Goal: Information Seeking & Learning: Learn about a topic

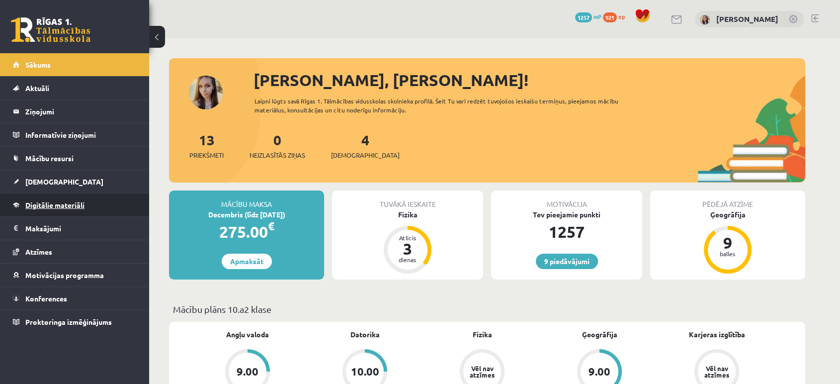
click at [71, 203] on span "Digitālie materiāli" at bounding box center [54, 204] width 59 height 9
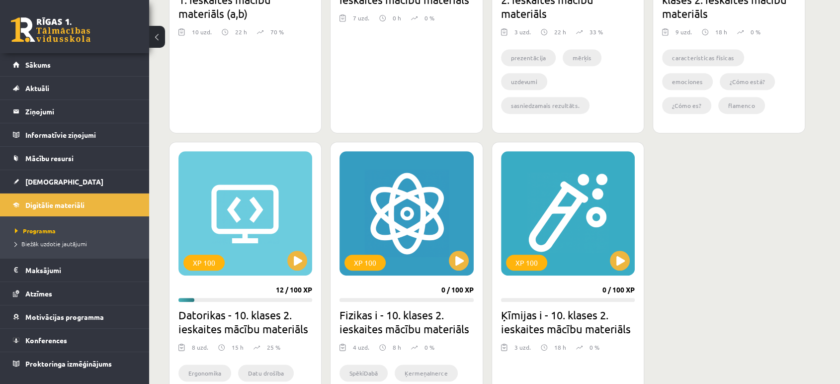
scroll to position [472, 0]
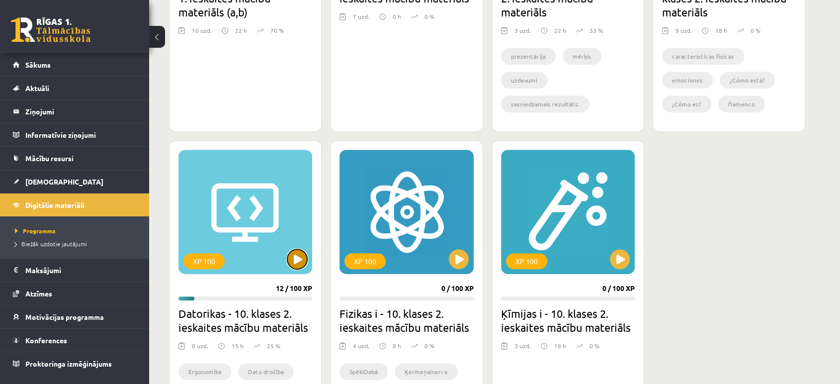
click at [298, 256] on button at bounding box center [297, 259] width 20 height 20
click at [261, 216] on div "XP 100" at bounding box center [245, 212] width 134 height 124
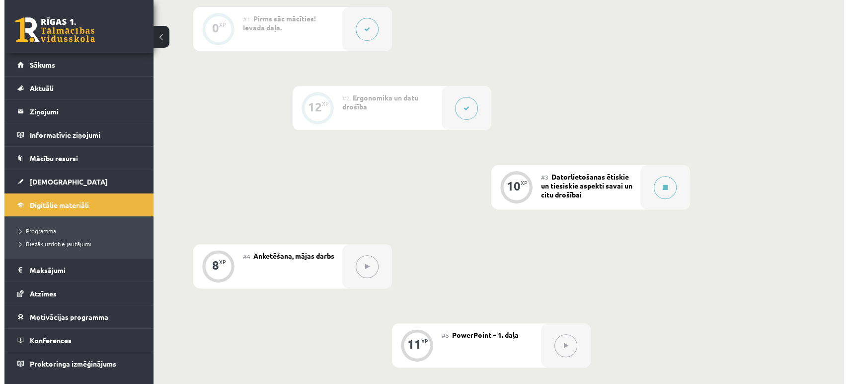
scroll to position [300, 0]
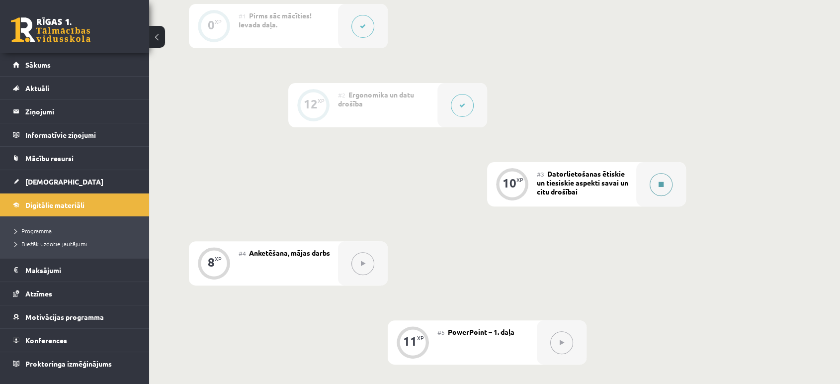
click at [660, 178] on button at bounding box center [661, 184] width 23 height 23
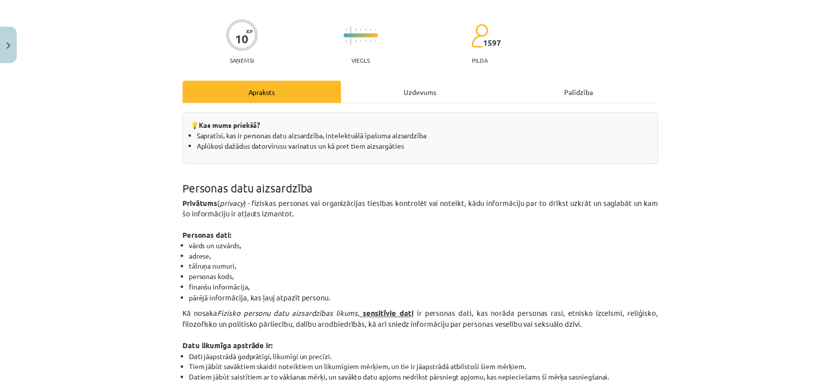
scroll to position [138, 0]
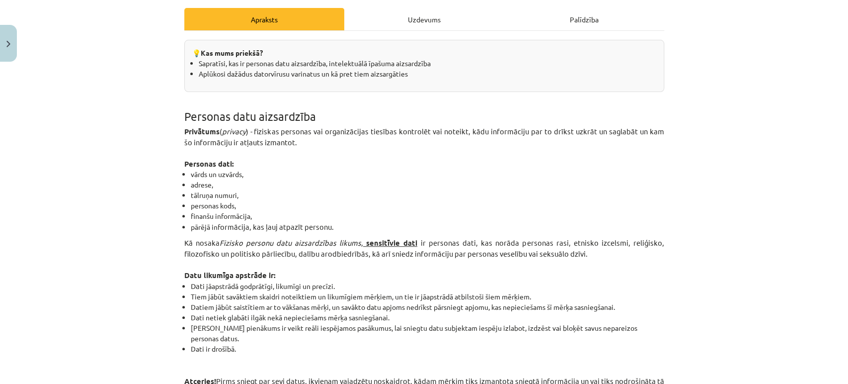
click at [405, 240] on b "sensitīvie dati" at bounding box center [391, 243] width 51 height 10
click at [0, 75] on div "Mācību tēma: Datorikas - 10. klases 2. ieskaites mācību materiāls #3 Datorlieto…" at bounding box center [424, 192] width 848 height 384
click at [3, 60] on button "Close" at bounding box center [8, 43] width 17 height 37
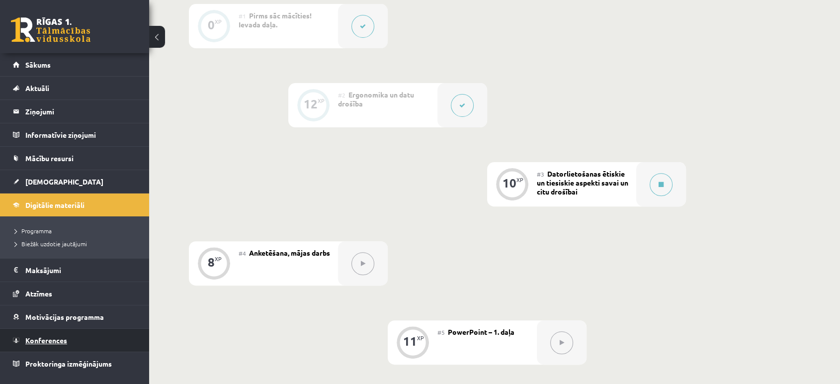
click at [38, 345] on link "Konferences" at bounding box center [75, 340] width 124 height 23
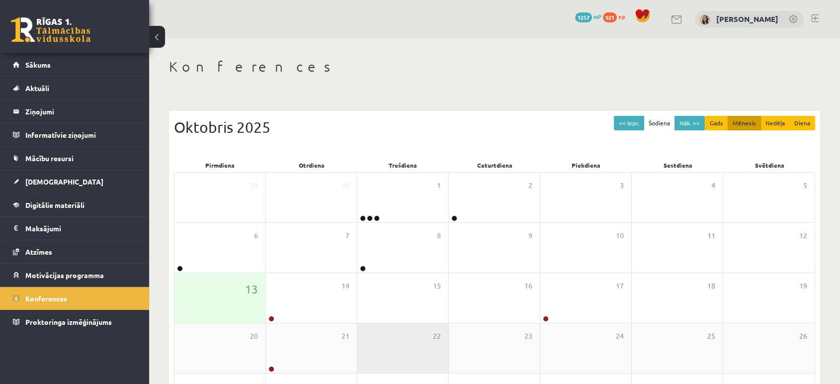
scroll to position [90, 0]
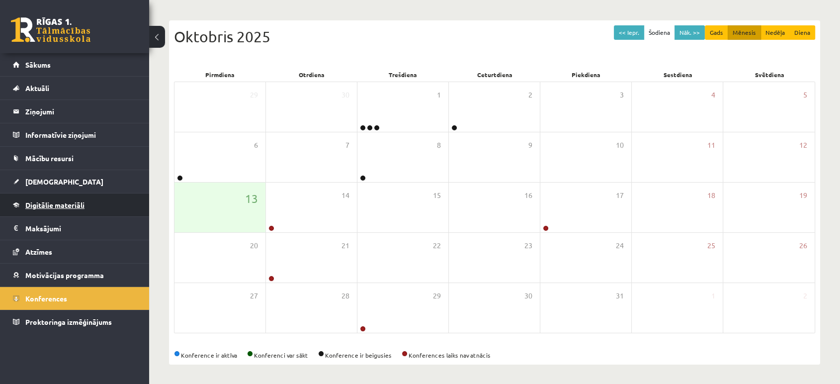
click at [27, 206] on span "Digitālie materiāli" at bounding box center [54, 204] width 59 height 9
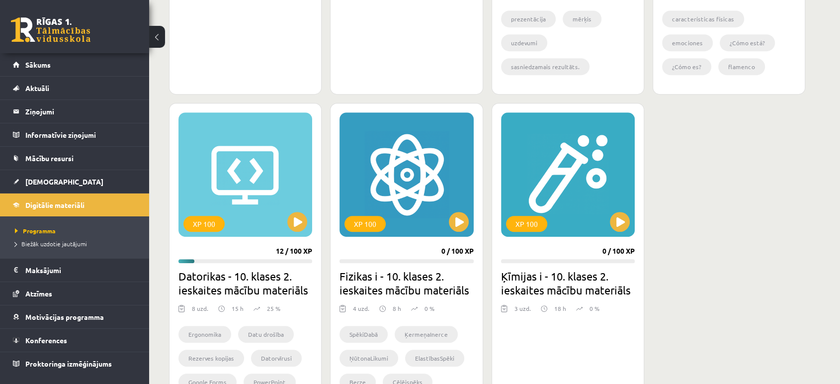
scroll to position [510, 0]
click at [294, 226] on button at bounding box center [297, 221] width 20 height 20
click at [254, 180] on div "XP 100" at bounding box center [245, 174] width 134 height 124
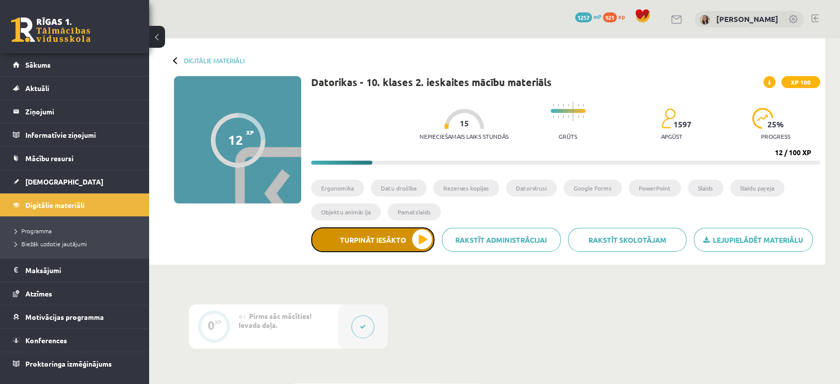
click at [353, 235] on button "Turpināt iesākto" at bounding box center [372, 239] width 123 height 25
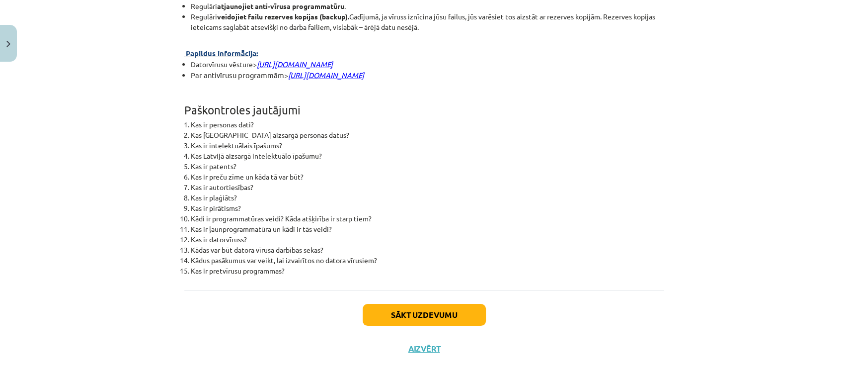
scroll to position [2477, 0]
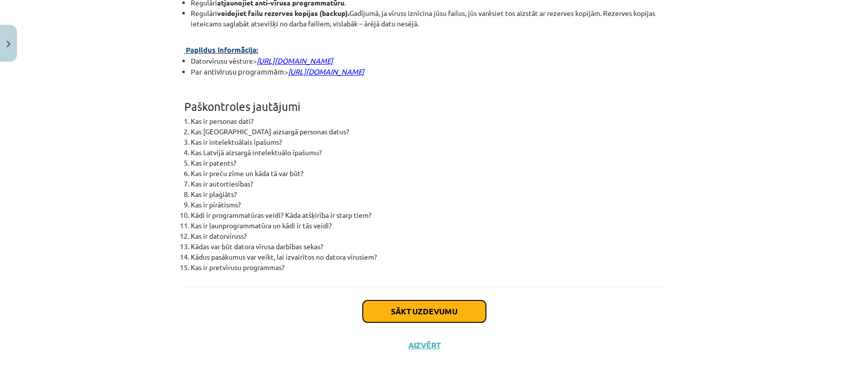
click at [392, 322] on button "Sākt uzdevumu" at bounding box center [424, 311] width 123 height 22
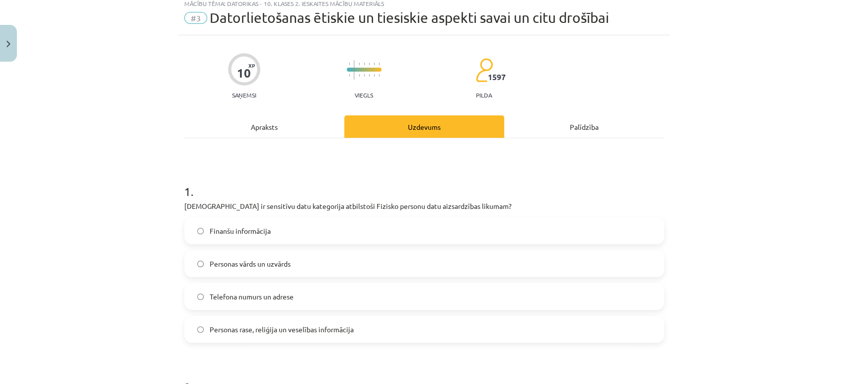
scroll to position [24, 0]
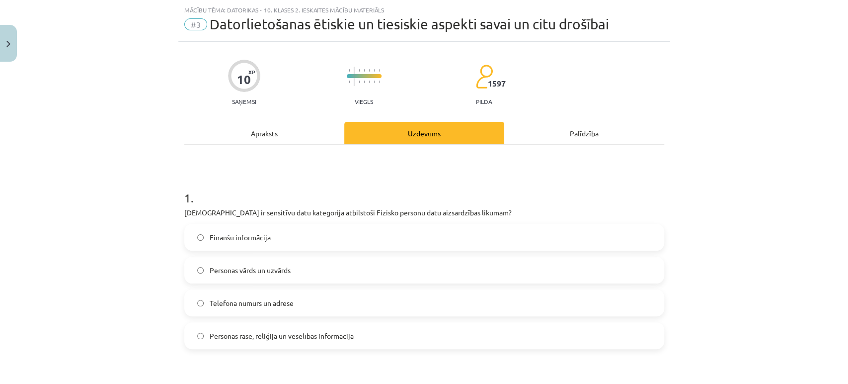
drag, startPoint x: 240, startPoint y: 330, endPoint x: 164, endPoint y: 330, distance: 76.5
click at [164, 330] on div "Mācību tēma: Datorikas - 10. klases 2. ieskaites mācību materiāls #3 Datorlieto…" at bounding box center [424, 192] width 848 height 384
click at [262, 126] on div "Apraksts" at bounding box center [264, 133] width 160 height 22
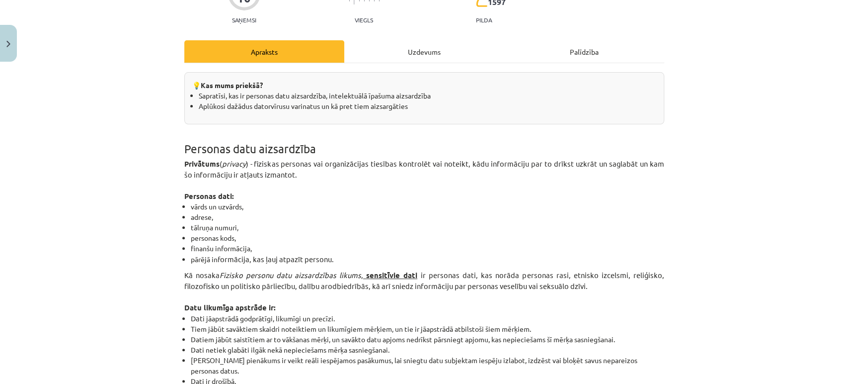
scroll to position [106, 0]
click at [410, 43] on div "Uzdevums" at bounding box center [424, 51] width 160 height 22
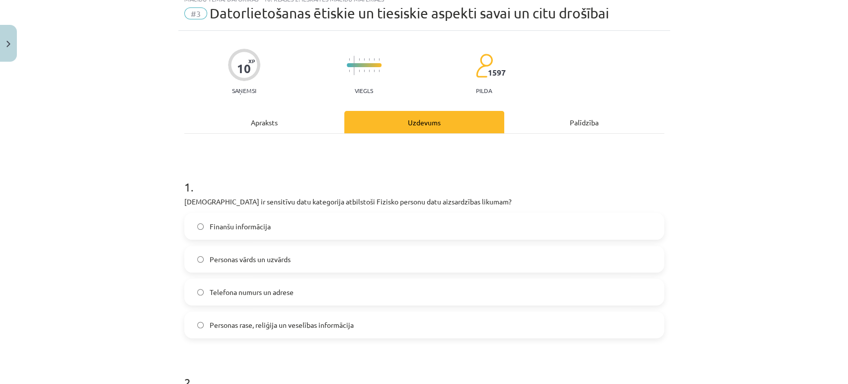
scroll to position [24, 0]
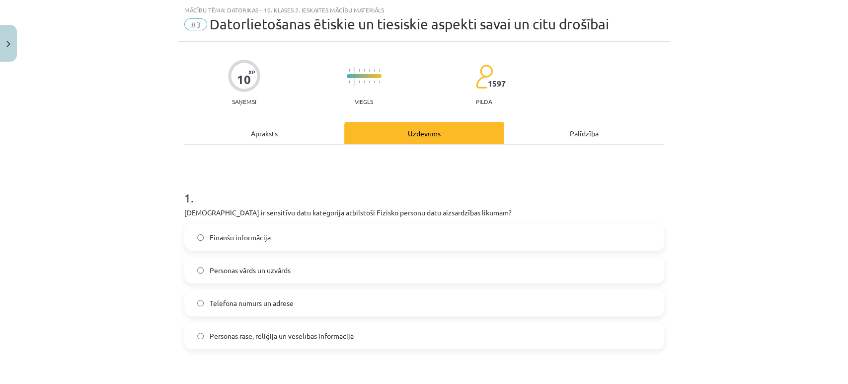
click at [199, 341] on label "Personas rase, reliģija un veselības informācija" at bounding box center [424, 335] width 478 height 25
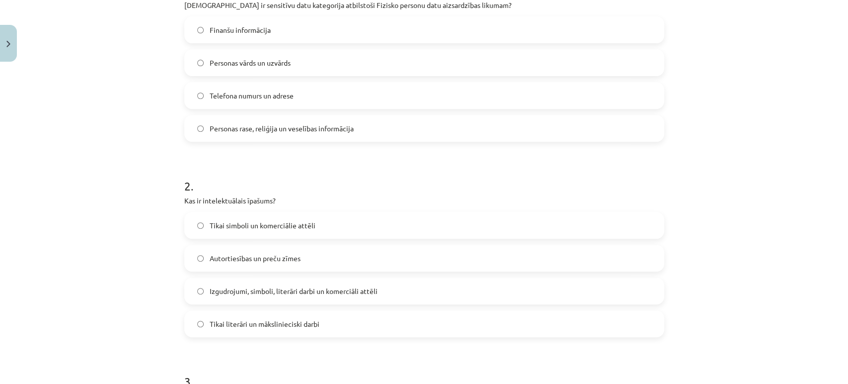
scroll to position [232, 0]
click at [202, 282] on label "Izgudrojumi, simboli, literāri darbi un komerciāli attēli" at bounding box center [424, 290] width 478 height 25
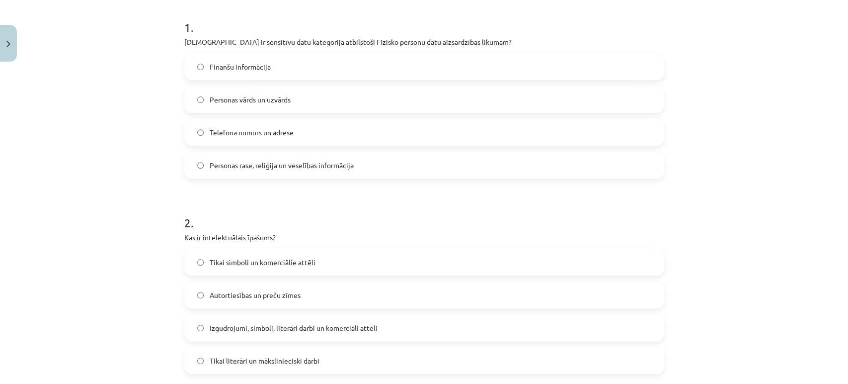
scroll to position [196, 0]
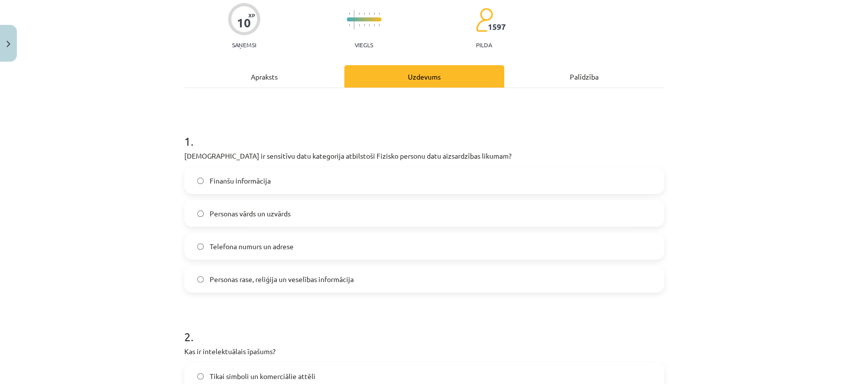
click at [290, 68] on div "Apraksts" at bounding box center [264, 76] width 160 height 22
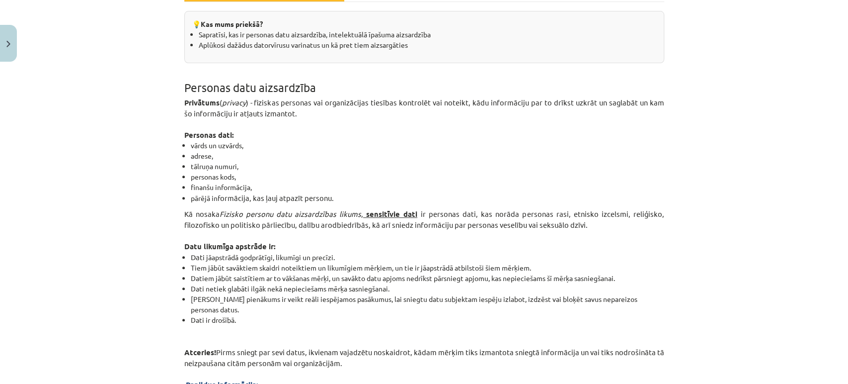
scroll to position [115, 0]
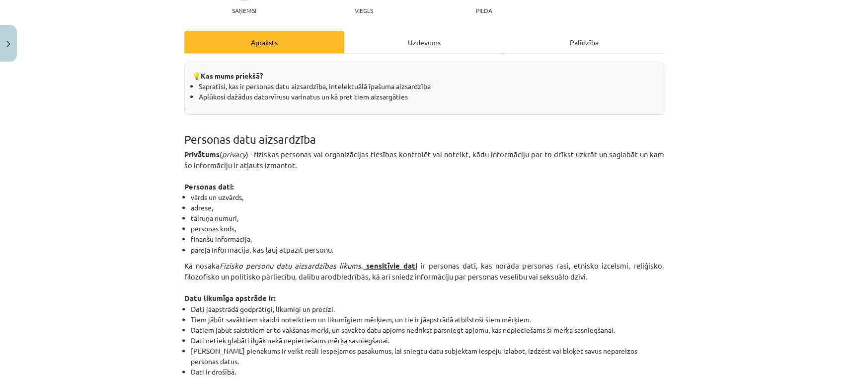
click at [431, 43] on div "Uzdevums" at bounding box center [424, 42] width 160 height 22
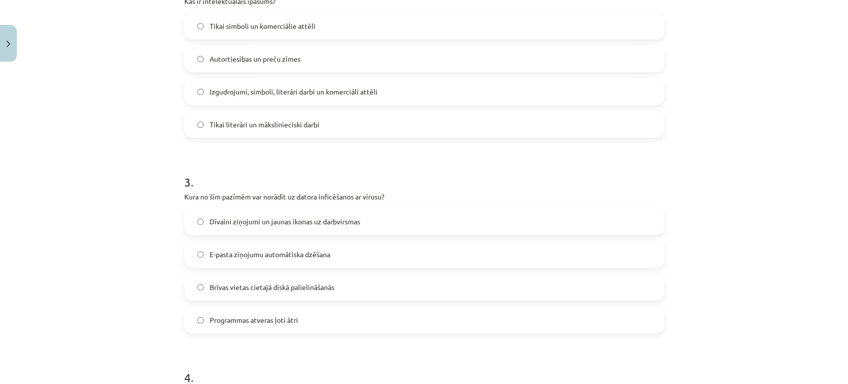
scroll to position [431, 0]
click at [203, 225] on label "Dīvaini ziņojumi un jaunas ikonas uz darbvirsmas" at bounding box center [424, 220] width 478 height 25
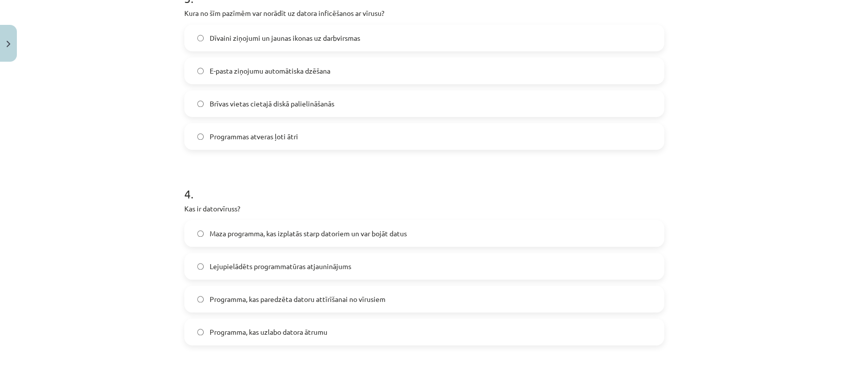
scroll to position [616, 0]
click at [203, 239] on label "Maza programma, kas izplatās starp datoriem un var bojāt datus" at bounding box center [424, 231] width 478 height 25
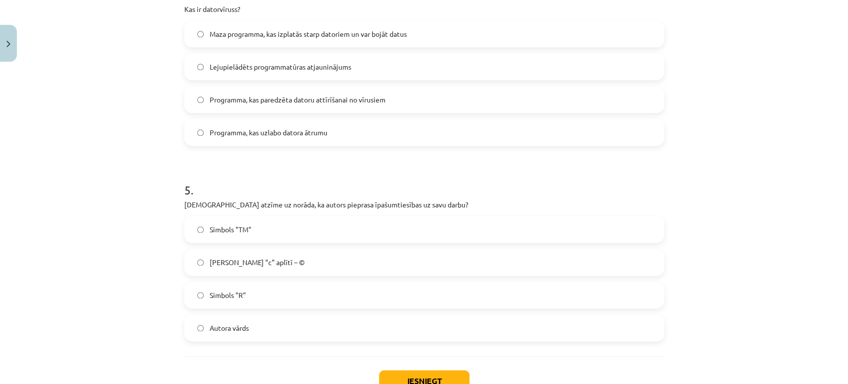
scroll to position [825, 0]
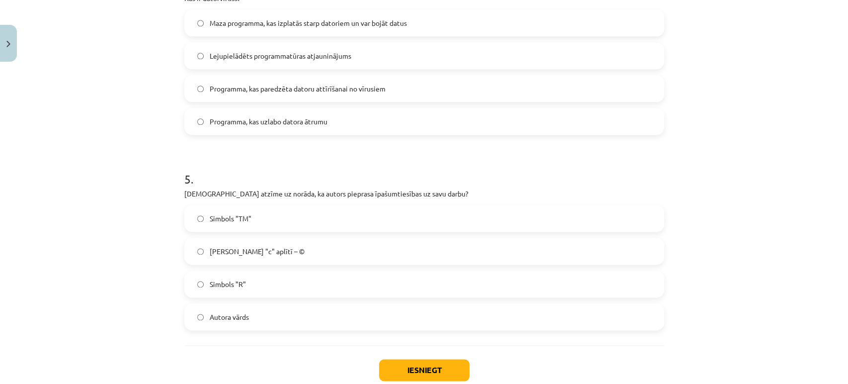
click at [229, 195] on p "Kura atzīme uz norāda, ka autors pieprasa īpašumtiesības uz savu darbu?" at bounding box center [424, 193] width 480 height 10
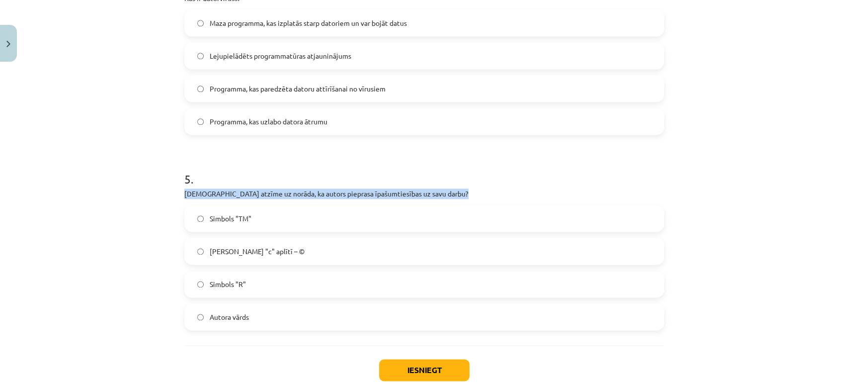
click at [228, 195] on p "Kura atzīme uz norāda, ka autors pieprasa īpašumtiesības uz savu darbu?" at bounding box center [424, 193] width 480 height 10
copy div "Kura atzīme uz norāda, ka autors pieprasa īpašumtiesības uz savu darbu?"
click at [404, 369] on button "Iesniegt" at bounding box center [424, 370] width 90 height 22
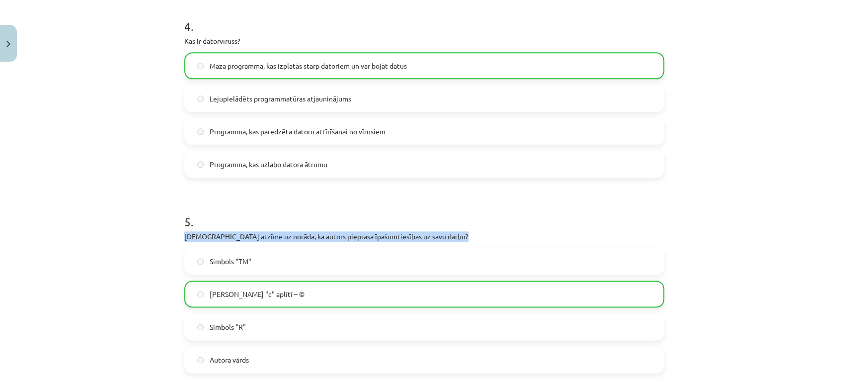
scroll to position [917, 0]
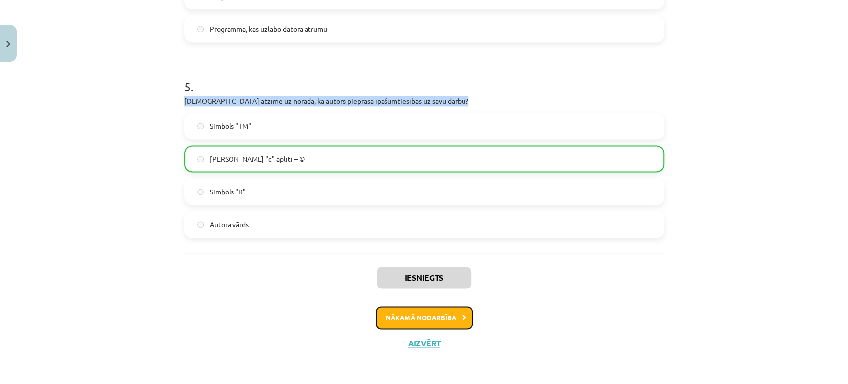
click at [399, 311] on button "Nākamā nodarbība" at bounding box center [424, 317] width 97 height 23
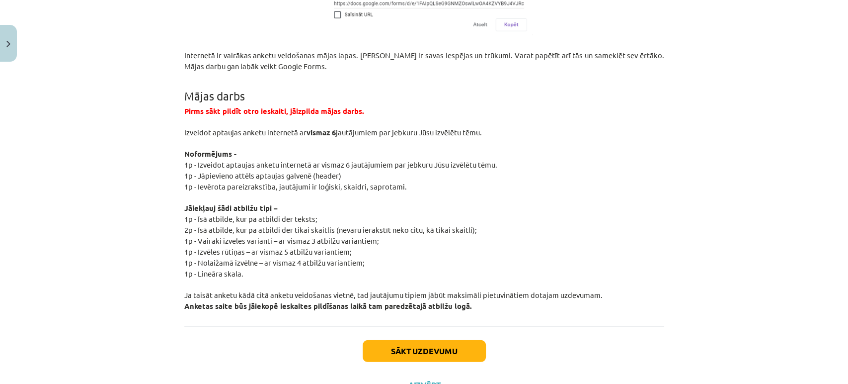
scroll to position [1824, 0]
click at [388, 340] on button "Sākt uzdevumu" at bounding box center [424, 351] width 123 height 22
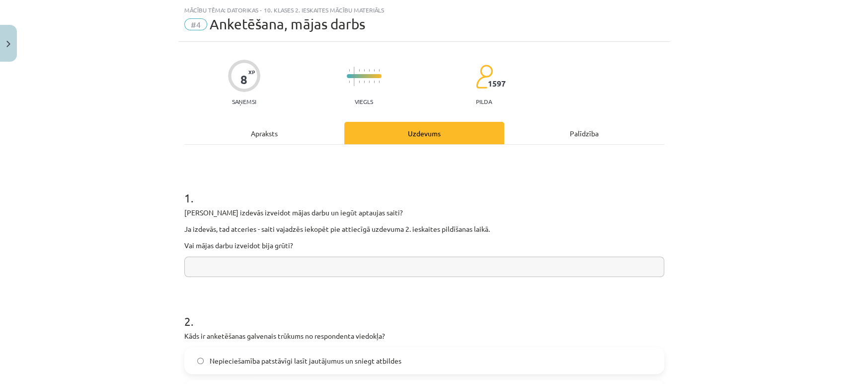
scroll to position [163, 0]
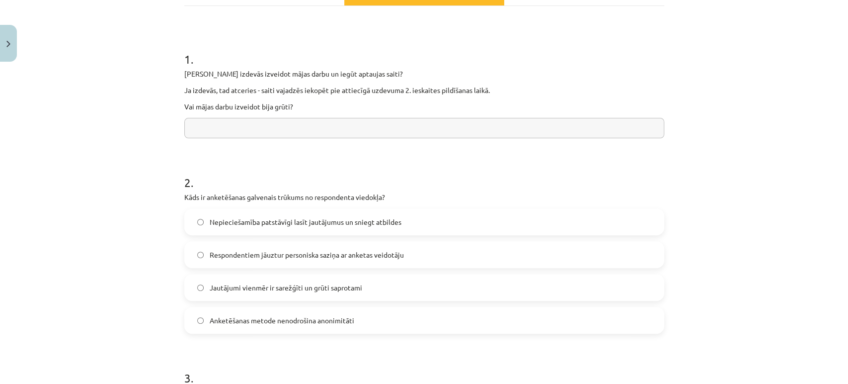
click at [264, 114] on div "1 . Vai Tev izdevās izveidot mājas darbu un iegūt aptaujas saiti? Ja izdevās, t…" at bounding box center [424, 86] width 480 height 103
click at [267, 134] on input "text" at bounding box center [424, 128] width 480 height 20
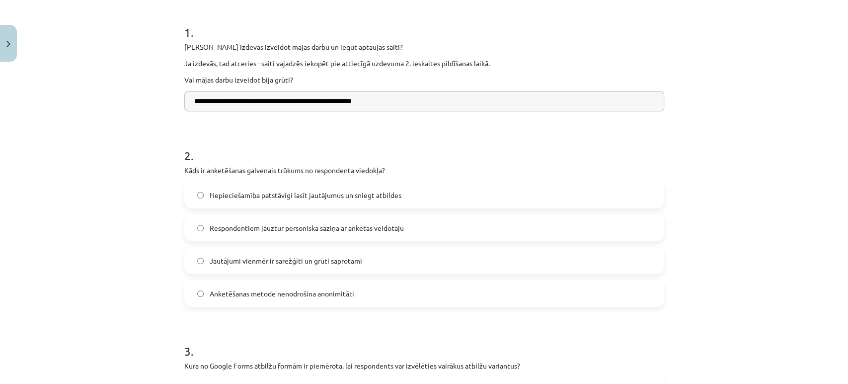
scroll to position [121, 0]
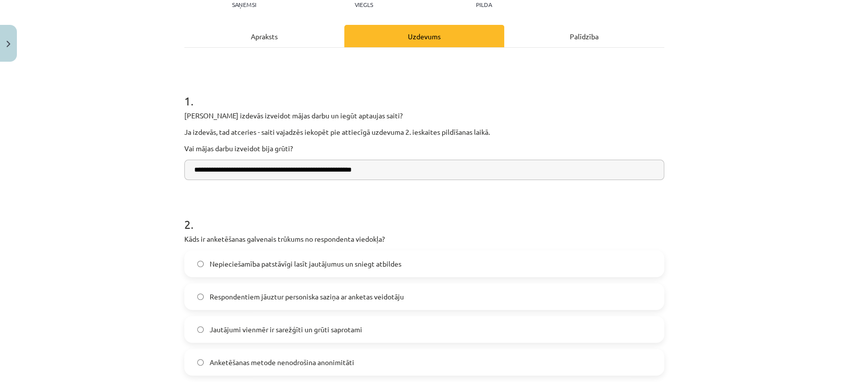
type input "**********"
click at [282, 43] on div "Apraksts" at bounding box center [264, 36] width 160 height 22
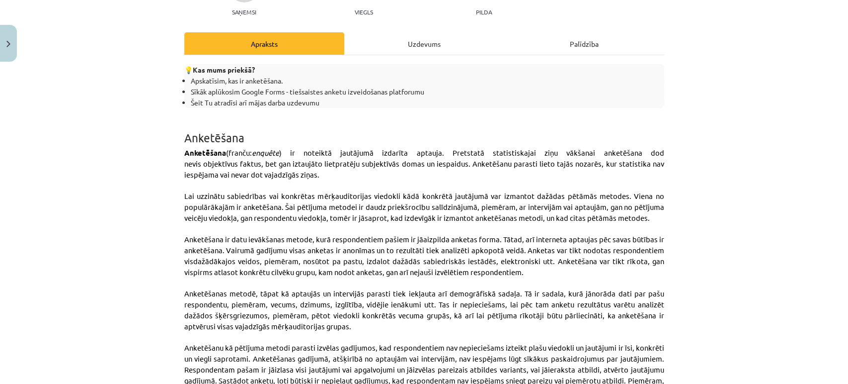
scroll to position [0, 0]
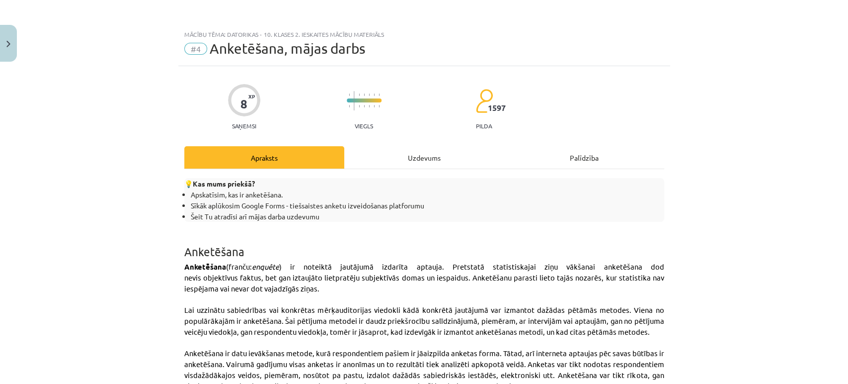
click at [411, 152] on div "Uzdevums" at bounding box center [424, 157] width 160 height 22
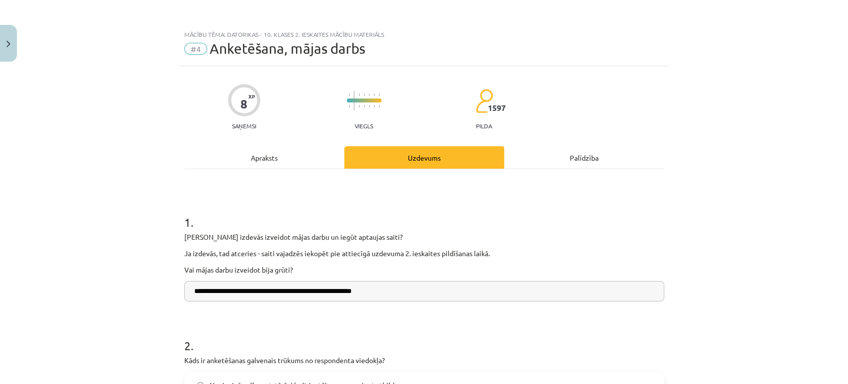
click at [264, 149] on div "Apraksts" at bounding box center [264, 157] width 160 height 22
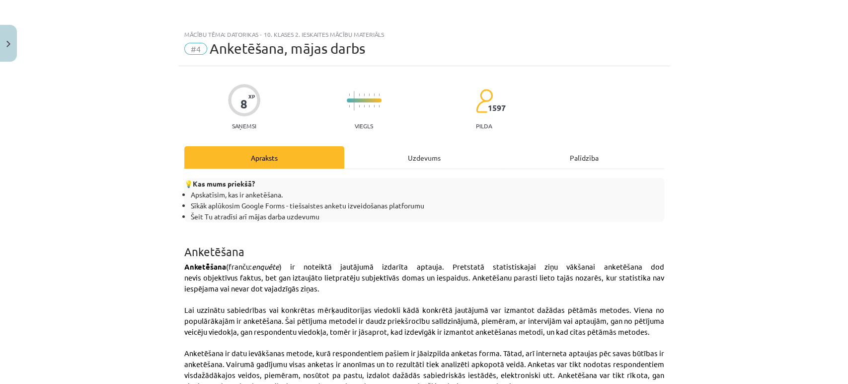
click at [443, 154] on div "Uzdevums" at bounding box center [424, 157] width 160 height 22
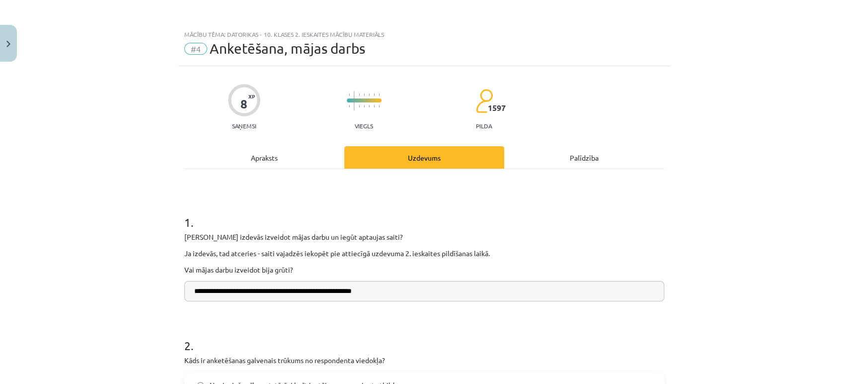
click at [278, 151] on div "Apraksts" at bounding box center [264, 157] width 160 height 22
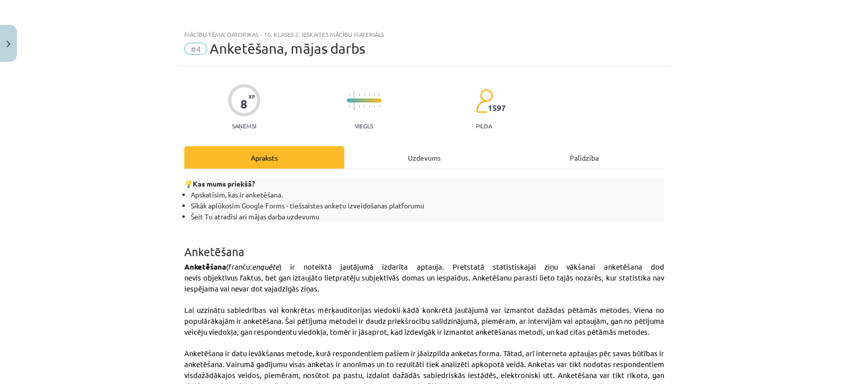
click at [409, 160] on div "Uzdevums" at bounding box center [424, 157] width 160 height 22
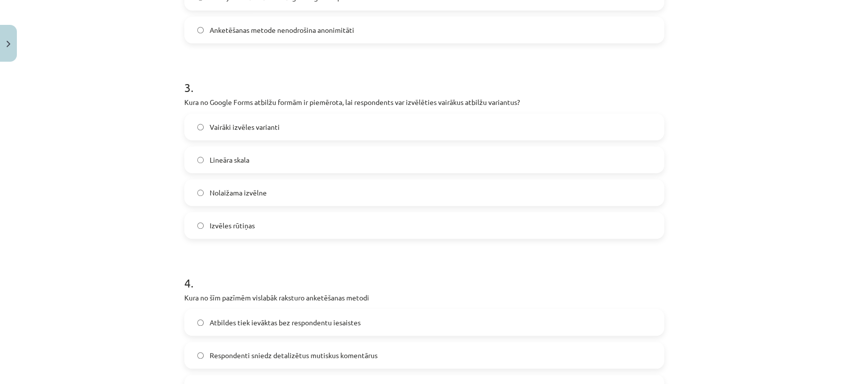
scroll to position [457, 0]
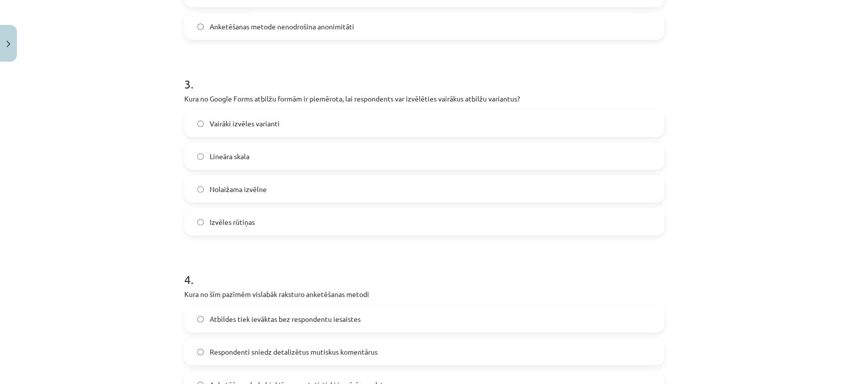
click at [190, 212] on label "Izvēles rūtiņas" at bounding box center [424, 221] width 478 height 25
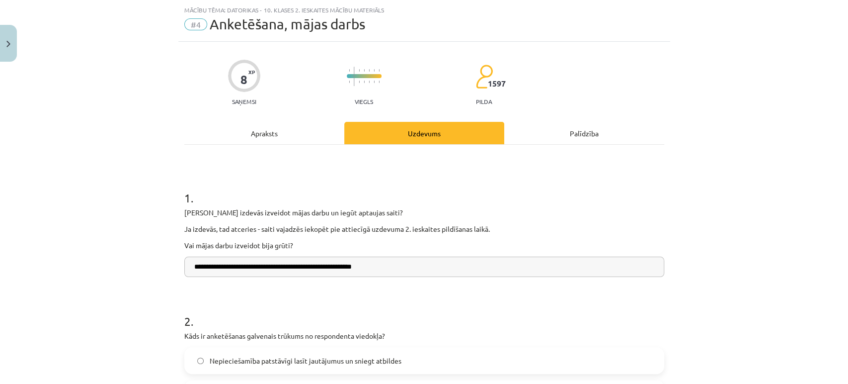
scroll to position [0, 0]
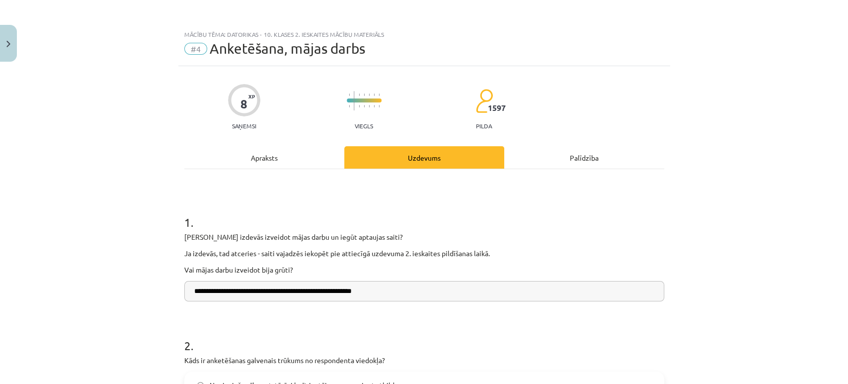
click at [283, 149] on div "Apraksts" at bounding box center [264, 157] width 160 height 22
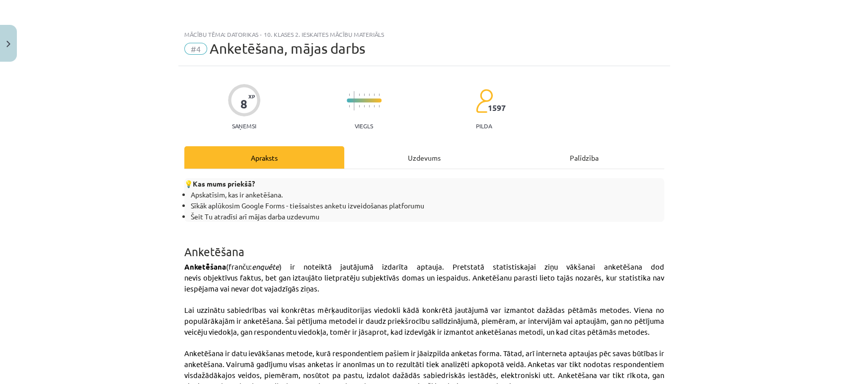
click at [426, 150] on div "Uzdevums" at bounding box center [424, 157] width 160 height 22
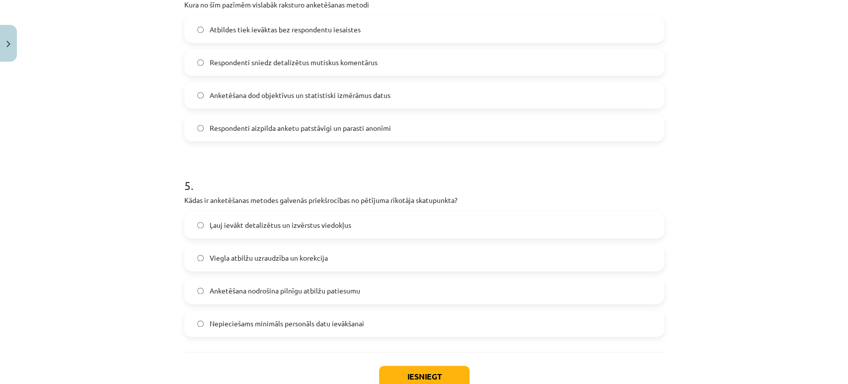
scroll to position [755, 0]
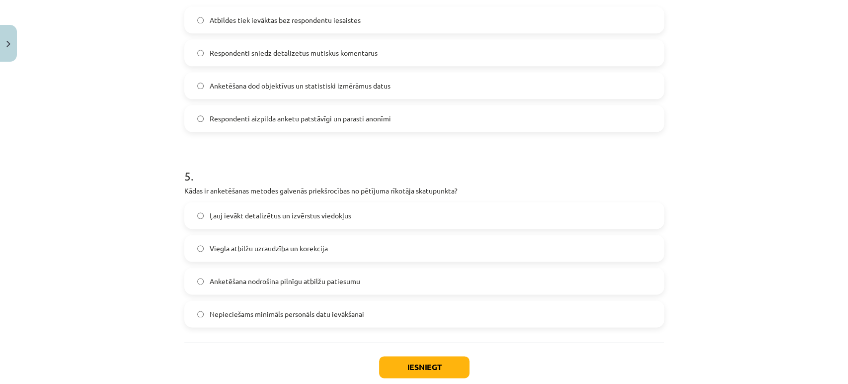
click at [189, 128] on label "Respondenti aizpilda anketu patstāvīgi un parasti anonīmi" at bounding box center [424, 118] width 478 height 25
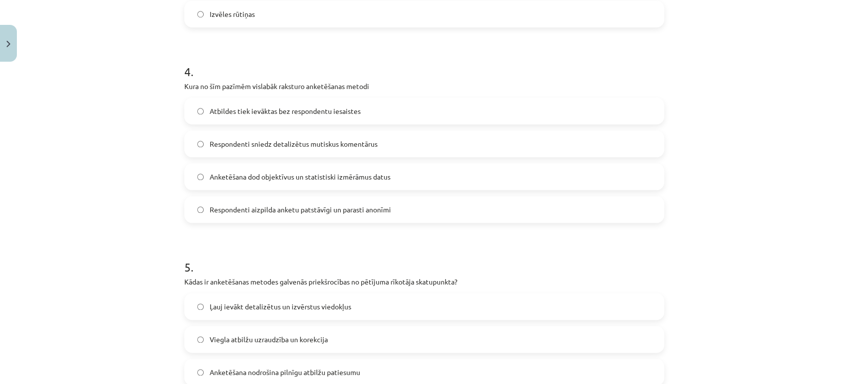
scroll to position [665, 0]
drag, startPoint x: 400, startPoint y: 214, endPoint x: 175, endPoint y: 86, distance: 258.4
copy div "Kura no šīm pazīmēm vislabāk raksturo anketēšanas metodi Atbildes tiek ievāktas…"
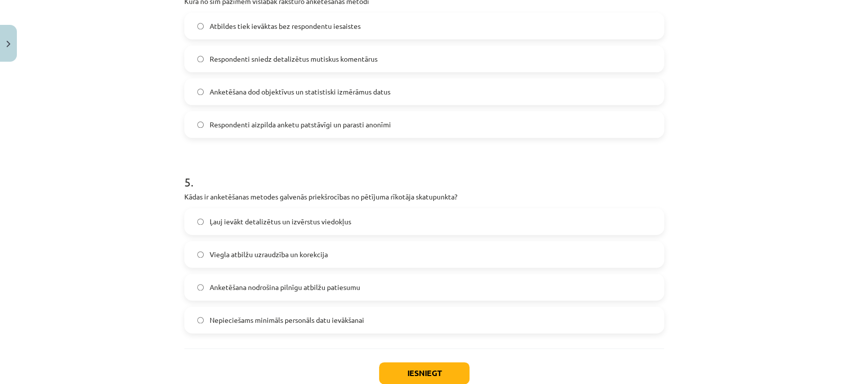
scroll to position [789, 0]
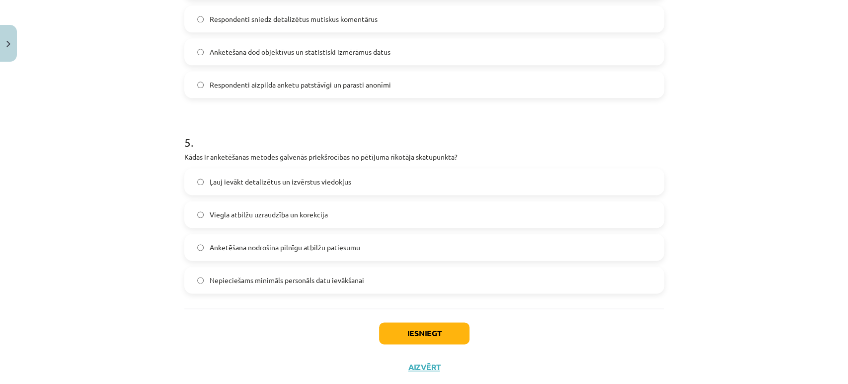
click at [191, 282] on label "Nepieciešams minimāls personāls datu ievākšanai" at bounding box center [424, 279] width 478 height 25
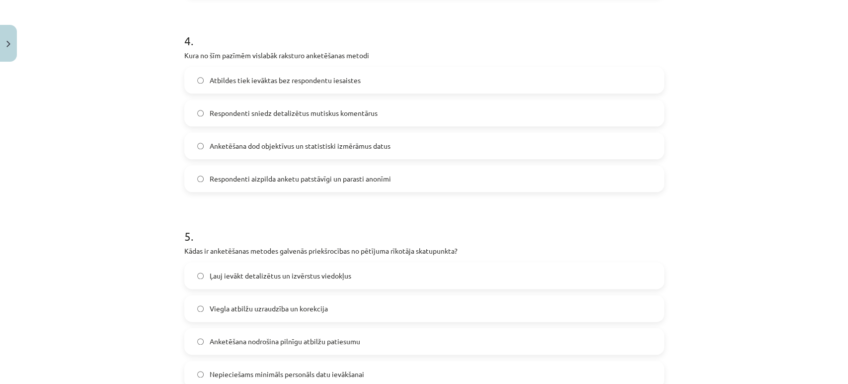
scroll to position [814, 0]
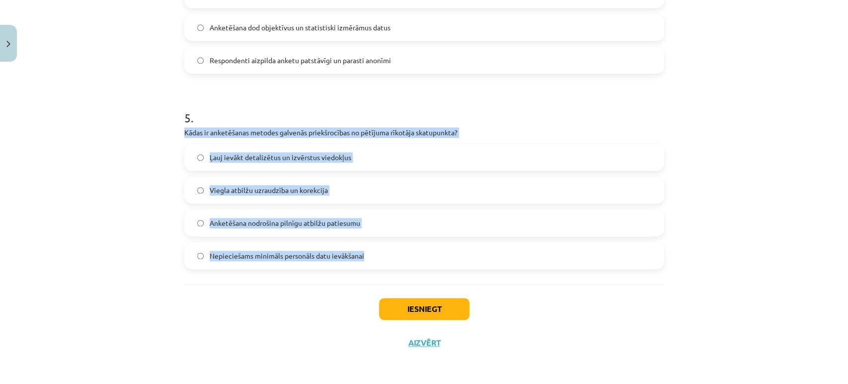
drag, startPoint x: 382, startPoint y: 252, endPoint x: 164, endPoint y: 133, distance: 248.0
click at [164, 133] on div "**********" at bounding box center [424, 192] width 848 height 384
copy div "Kādas ir anketēšanas metodes galvenās priekšrocības no pētījuma rīkotāja skatup…"
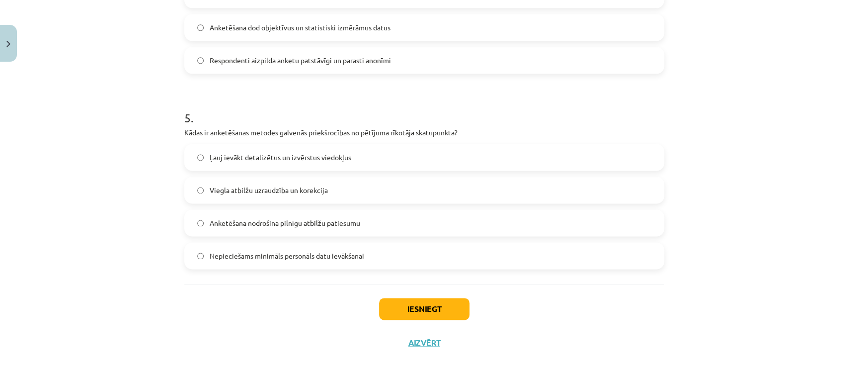
click at [207, 287] on div "Iesniegt Aizvērt" at bounding box center [424, 319] width 480 height 70
click at [405, 311] on button "Iesniegt" at bounding box center [424, 309] width 90 height 22
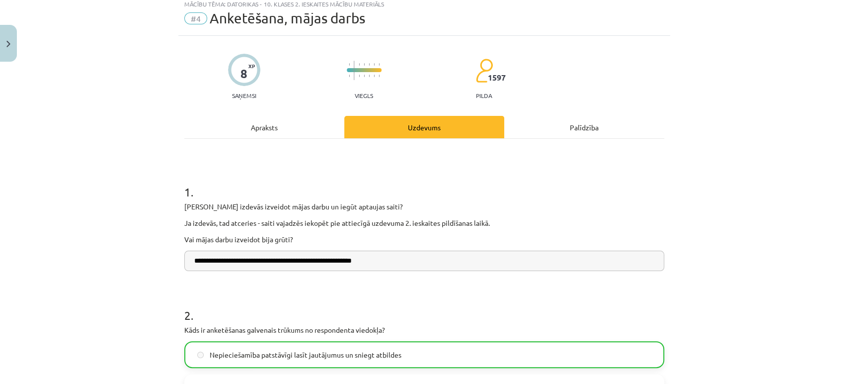
scroll to position [845, 0]
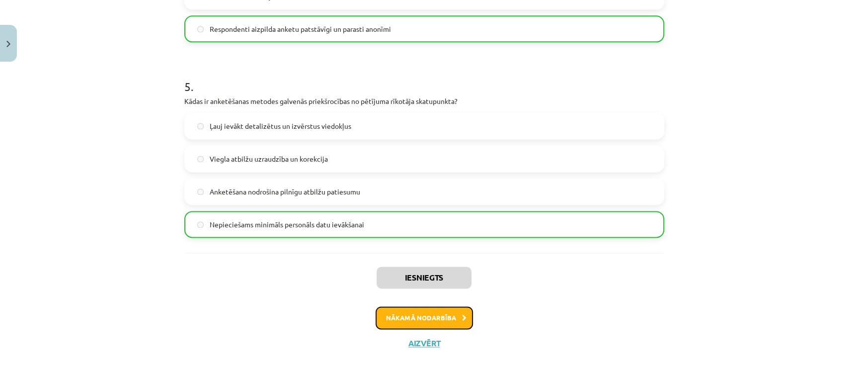
drag, startPoint x: 429, startPoint y: 323, endPoint x: 418, endPoint y: 321, distance: 12.1
click at [418, 321] on button "Nākamā nodarbība" at bounding box center [424, 317] width 97 height 23
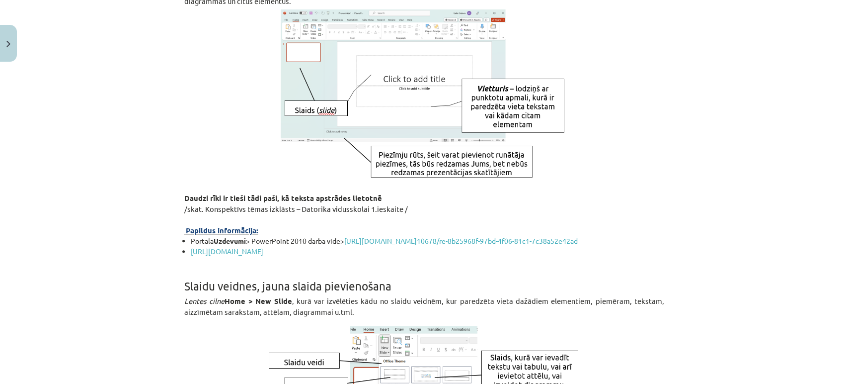
scroll to position [459, 0]
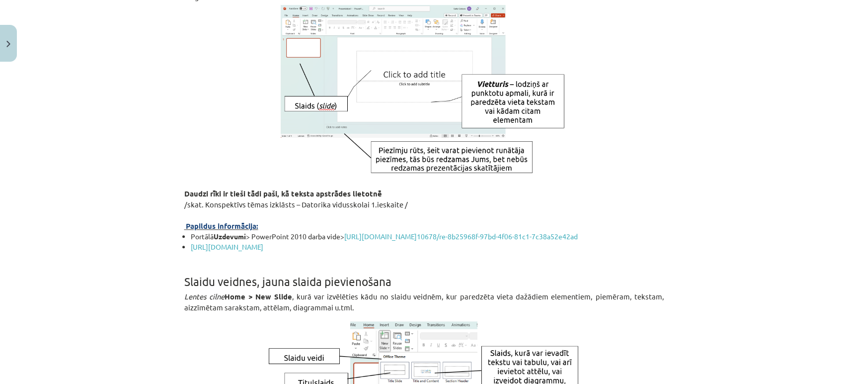
click at [231, 214] on p at bounding box center [424, 215] width 480 height 10
click at [224, 220] on p "Papildus informācija:" at bounding box center [424, 225] width 480 height 11
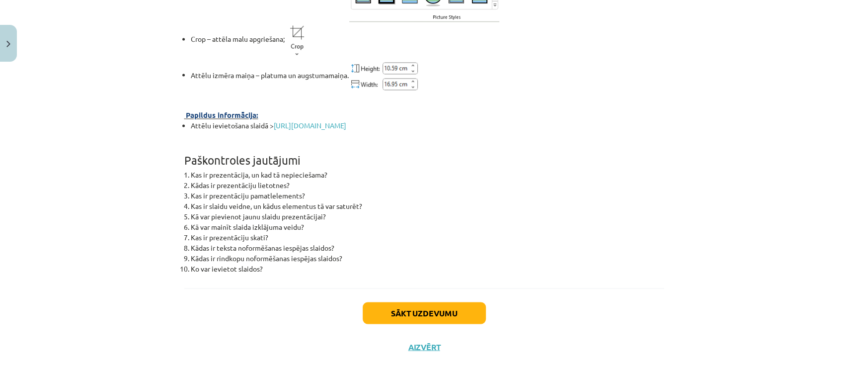
scroll to position [3578, 0]
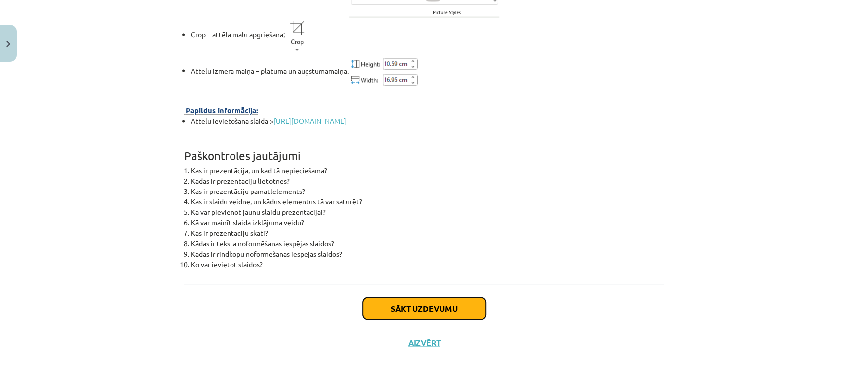
click at [408, 314] on button "Sākt uzdevumu" at bounding box center [424, 308] width 123 height 22
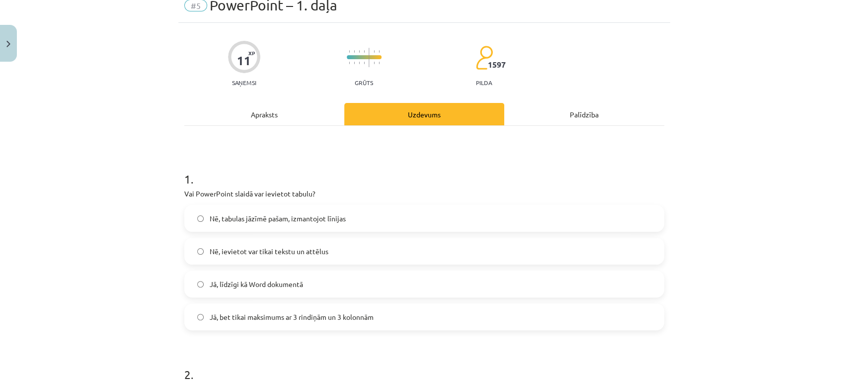
scroll to position [24, 0]
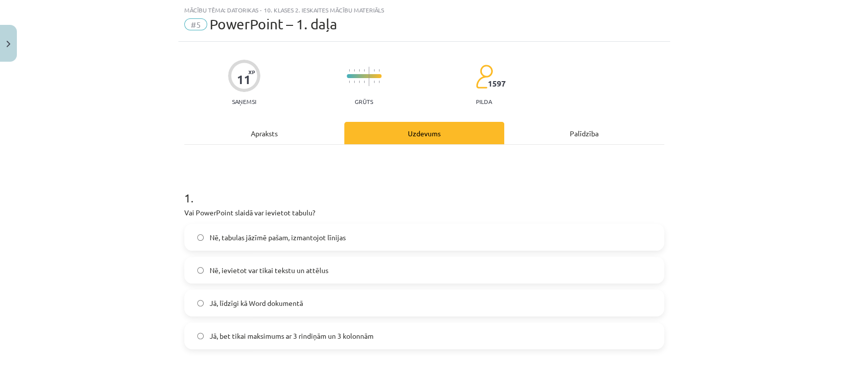
click at [287, 135] on div "Apraksts" at bounding box center [264, 133] width 160 height 22
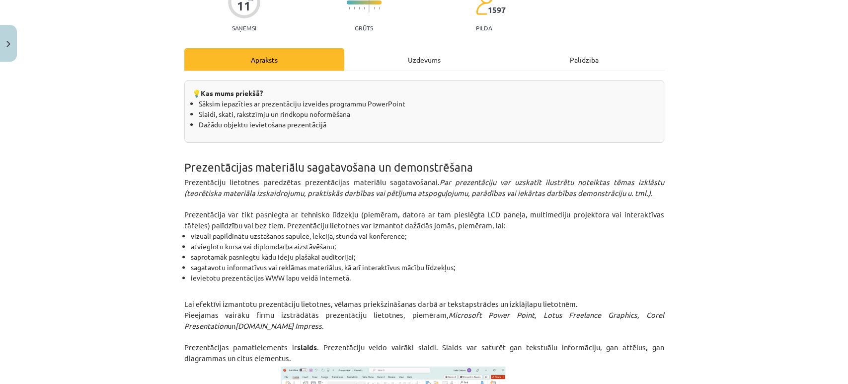
scroll to position [0, 0]
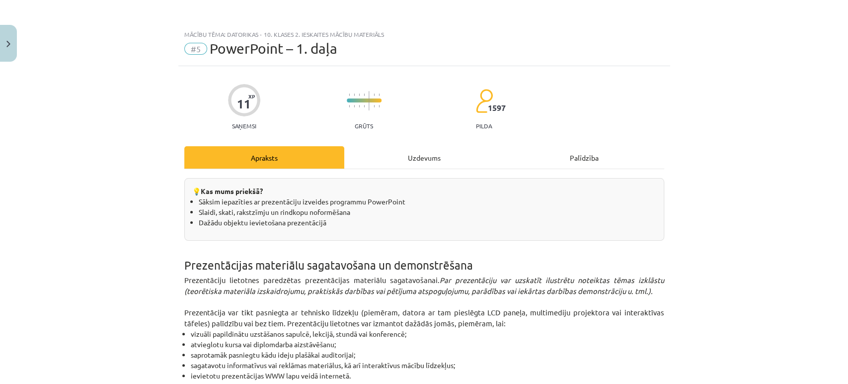
click at [396, 148] on div "Uzdevums" at bounding box center [424, 157] width 160 height 22
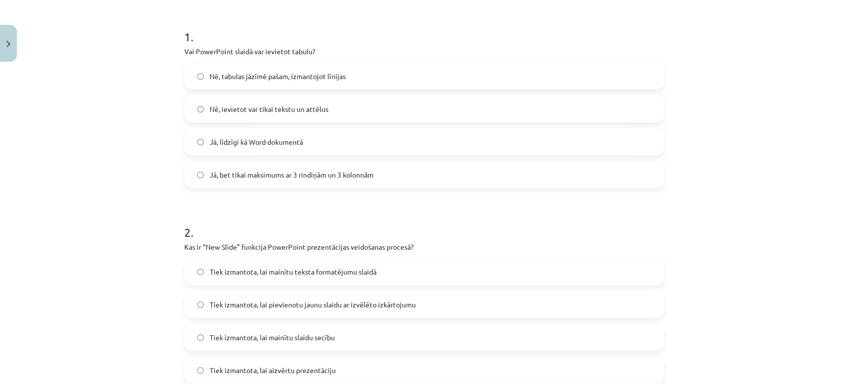
scroll to position [292, 0]
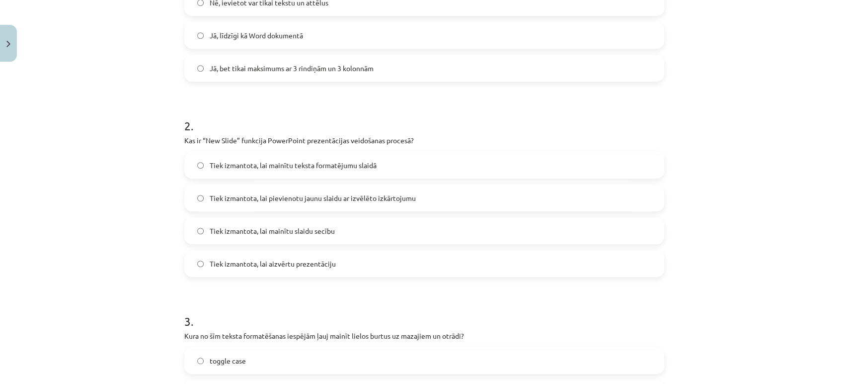
click at [187, 191] on label "Tiek izmantota, lai pievienotu jaunu slaidu ar izvēlēto izkārtojumu" at bounding box center [424, 197] width 478 height 25
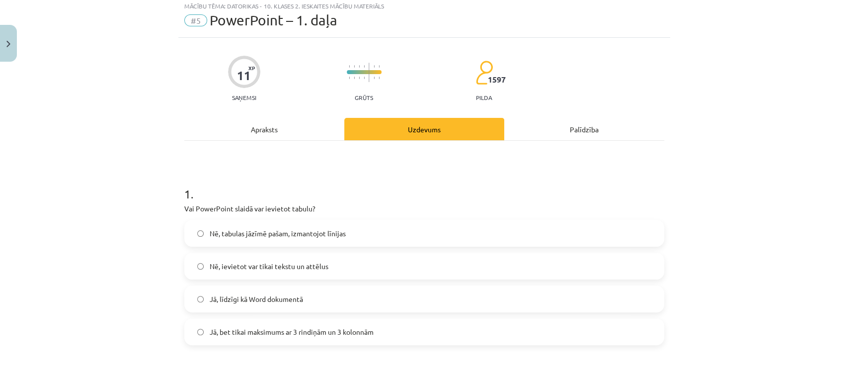
scroll to position [0, 0]
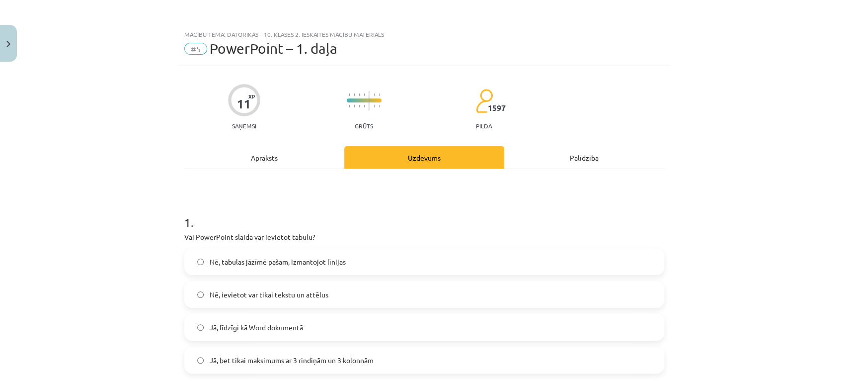
click at [222, 161] on div "Apraksts" at bounding box center [264, 157] width 160 height 22
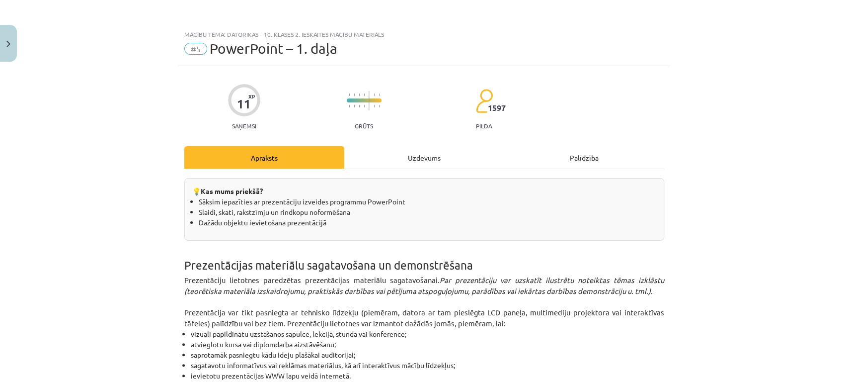
click at [382, 166] on div "Uzdevums" at bounding box center [424, 157] width 160 height 22
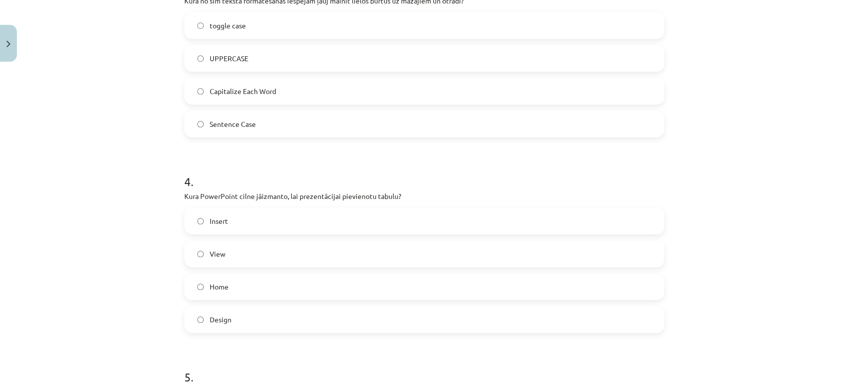
scroll to position [628, 0]
click at [203, 21] on label "toggle case" at bounding box center [424, 24] width 478 height 25
click at [215, 218] on span "Insert" at bounding box center [219, 220] width 18 height 10
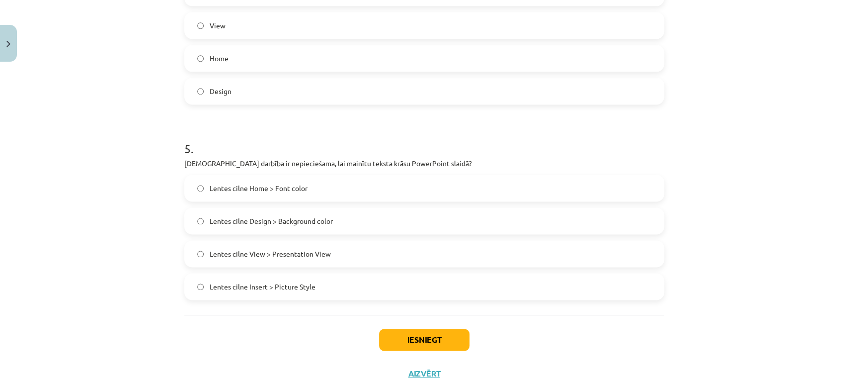
scroll to position [855, 0]
click at [197, 180] on label "Lentes cilne Home > Font color" at bounding box center [424, 187] width 478 height 25
click at [403, 338] on button "Iesniegt" at bounding box center [424, 339] width 90 height 22
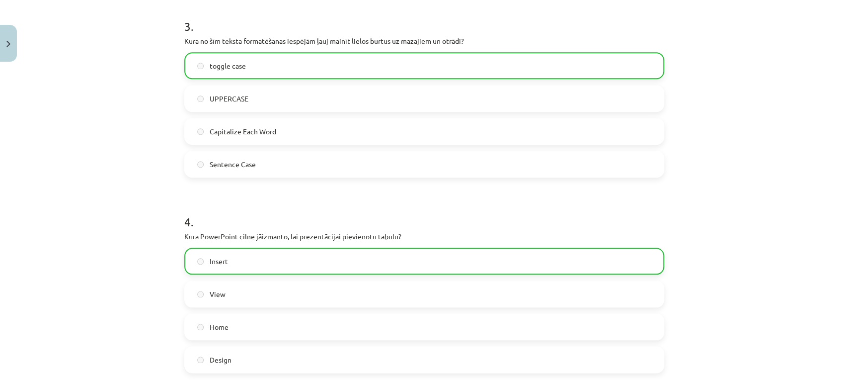
scroll to position [917, 0]
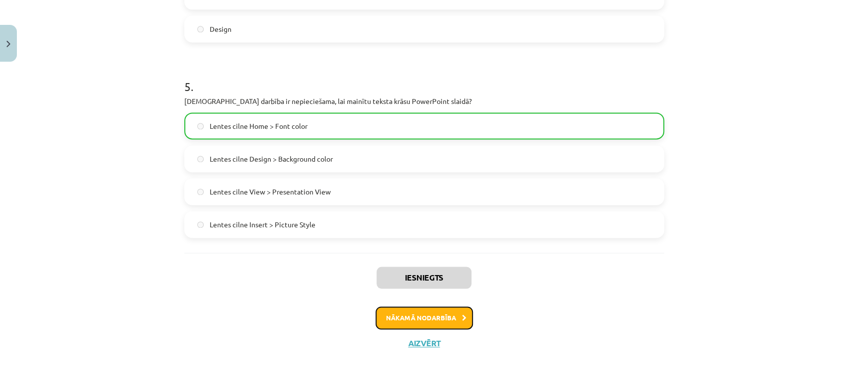
click at [402, 312] on button "Nākamā nodarbība" at bounding box center [424, 317] width 97 height 23
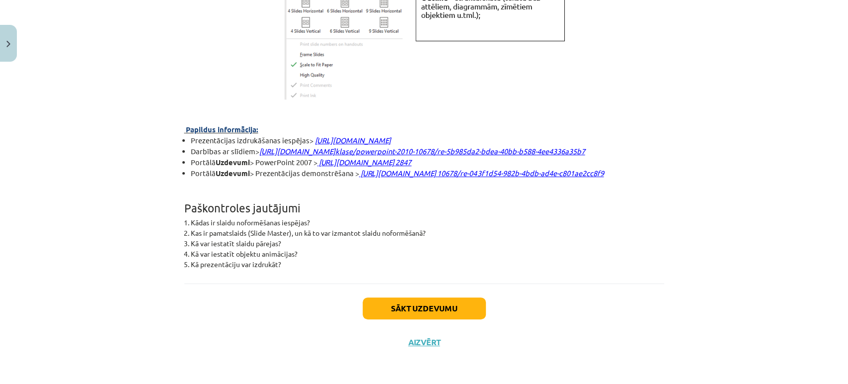
scroll to position [2714, 0]
click at [412, 340] on button "Aizvērt" at bounding box center [425, 342] width 38 height 10
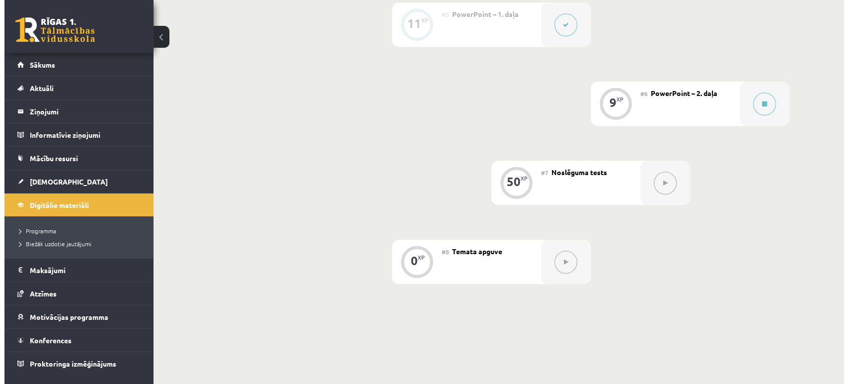
scroll to position [618, 0]
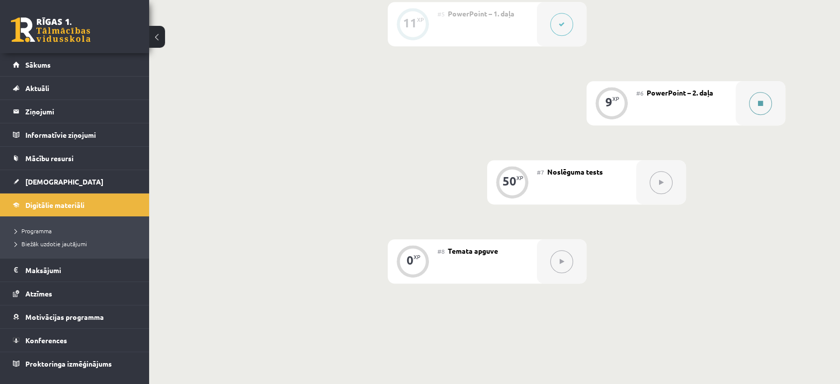
click at [751, 98] on button at bounding box center [760, 103] width 23 height 23
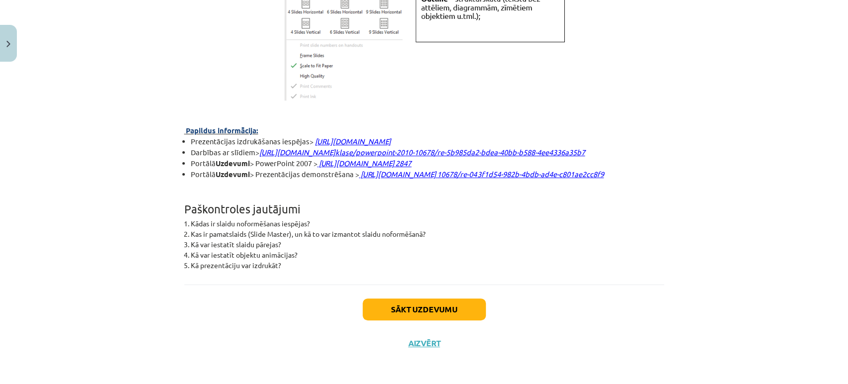
scroll to position [2714, 0]
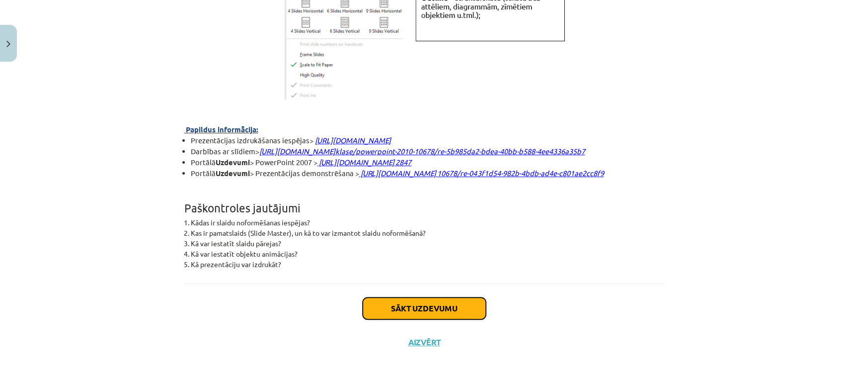
click at [421, 313] on button "Sākt uzdevumu" at bounding box center [424, 308] width 123 height 22
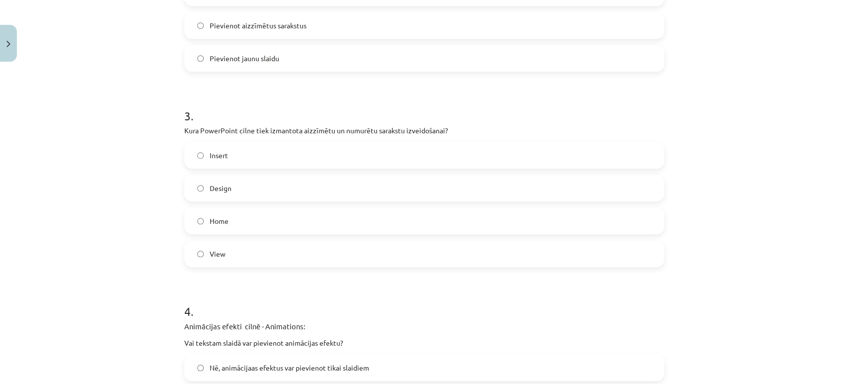
scroll to position [497, 0]
click at [193, 162] on label "Insert" at bounding box center [424, 155] width 478 height 25
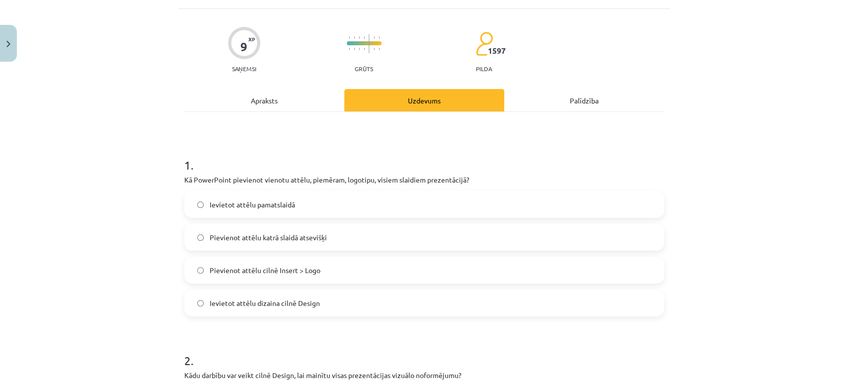
scroll to position [0, 0]
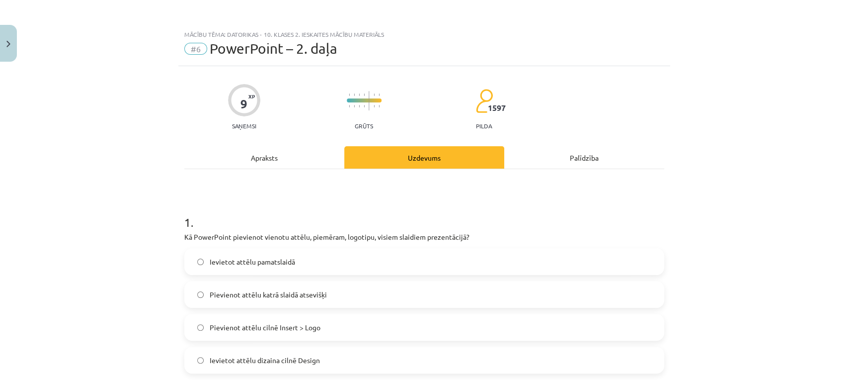
click at [267, 161] on div "Apraksts" at bounding box center [264, 157] width 160 height 22
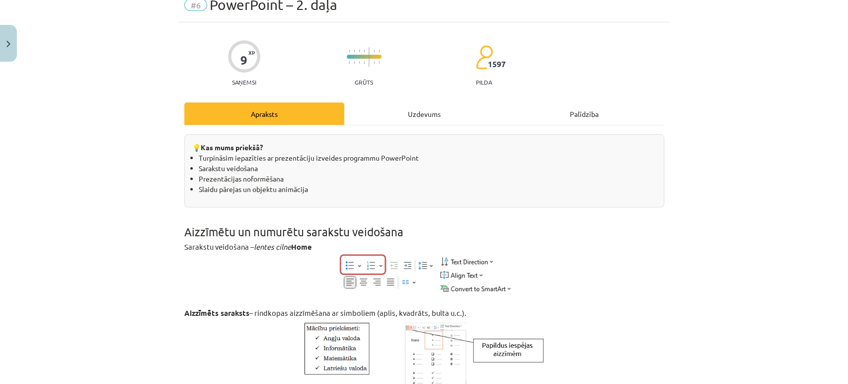
scroll to position [42, 0]
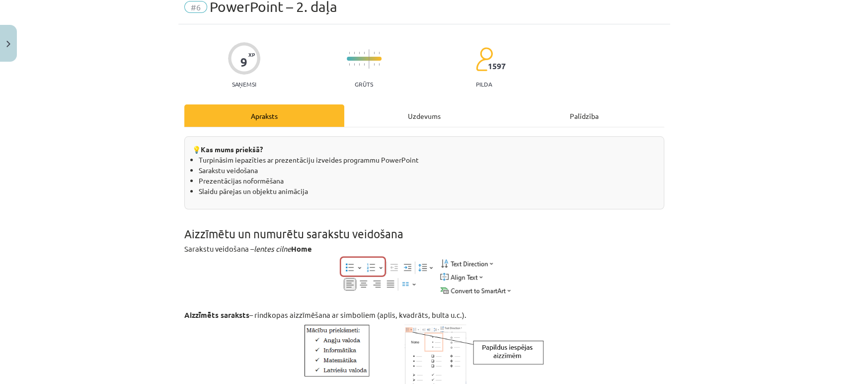
click at [401, 119] on div "Uzdevums" at bounding box center [424, 115] width 160 height 22
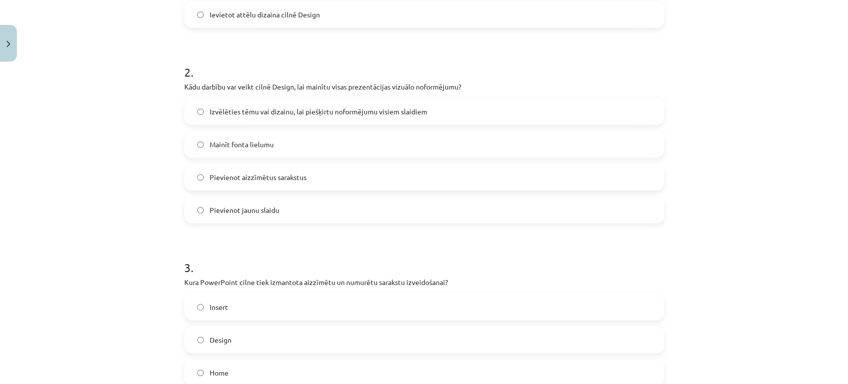
scroll to position [429, 0]
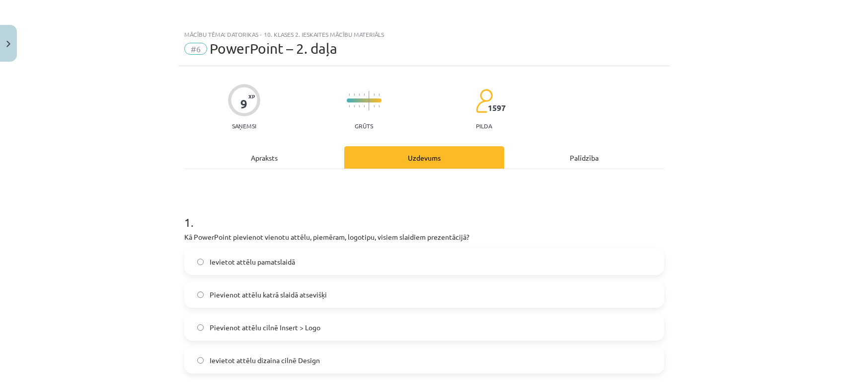
scroll to position [618, 0]
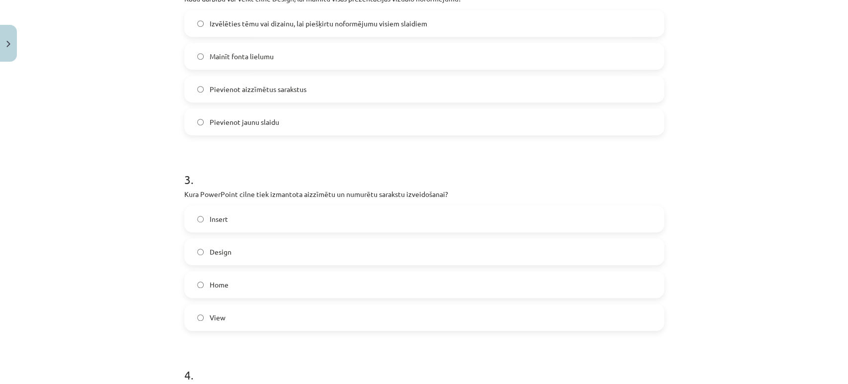
click at [204, 286] on label "Home" at bounding box center [424, 284] width 478 height 25
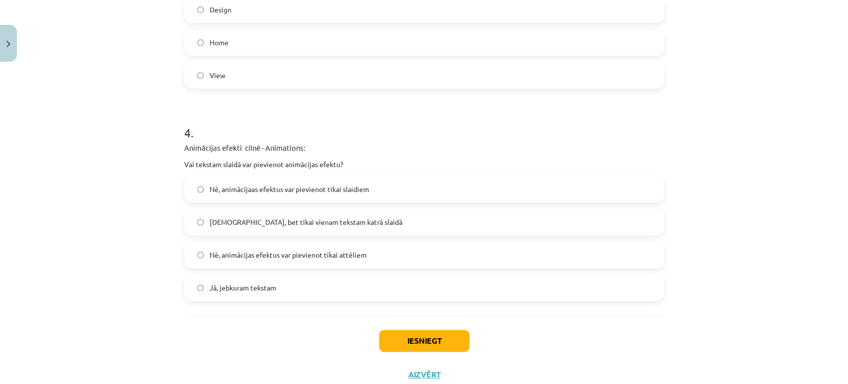
scroll to position [676, 0]
click at [410, 336] on button "Iesniegt" at bounding box center [424, 340] width 90 height 22
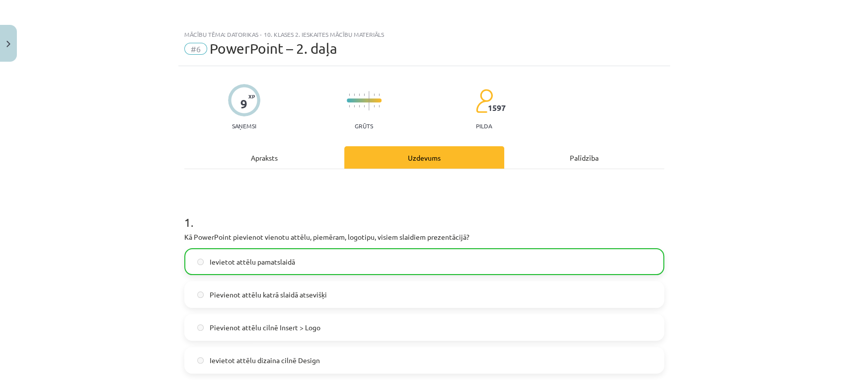
scroll to position [739, 0]
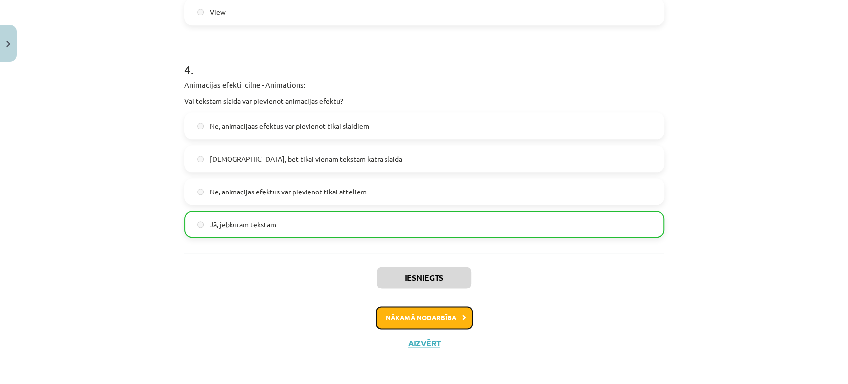
click at [433, 320] on button "Nākamā nodarbība" at bounding box center [424, 317] width 97 height 23
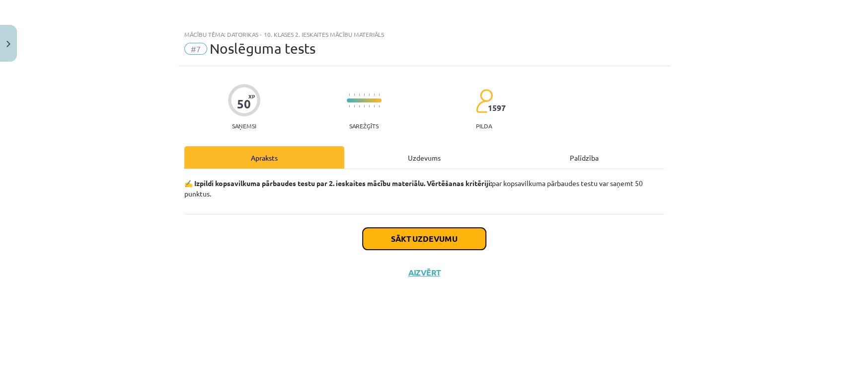
click at [403, 245] on button "Sākt uzdevumu" at bounding box center [424, 239] width 123 height 22
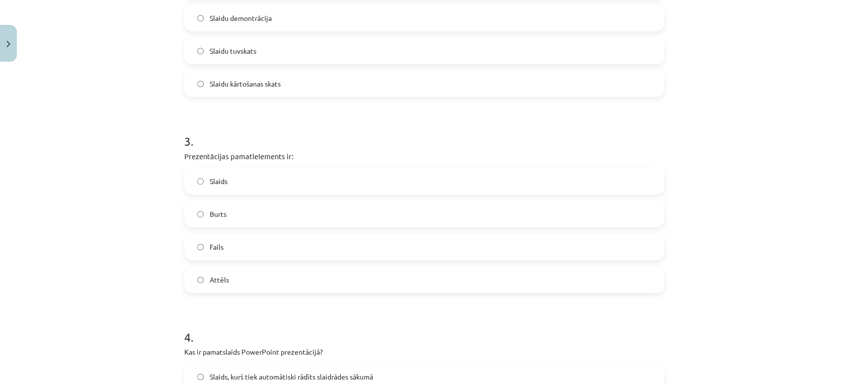
scroll to position [472, 0]
click at [196, 187] on label "Slaids" at bounding box center [424, 180] width 478 height 25
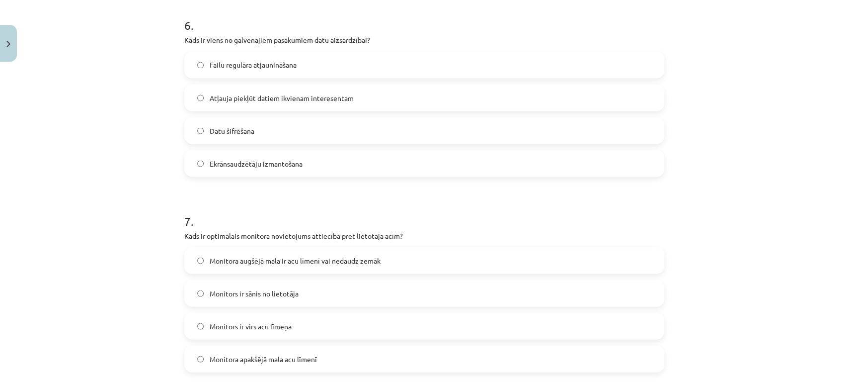
scroll to position [1228, 0]
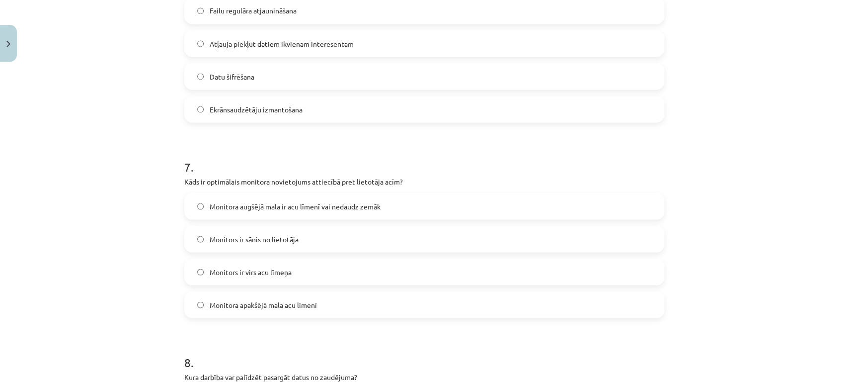
click at [261, 211] on label "Monitora augšējā mala ir acu līmenī vai nedaudz zemāk" at bounding box center [424, 205] width 478 height 25
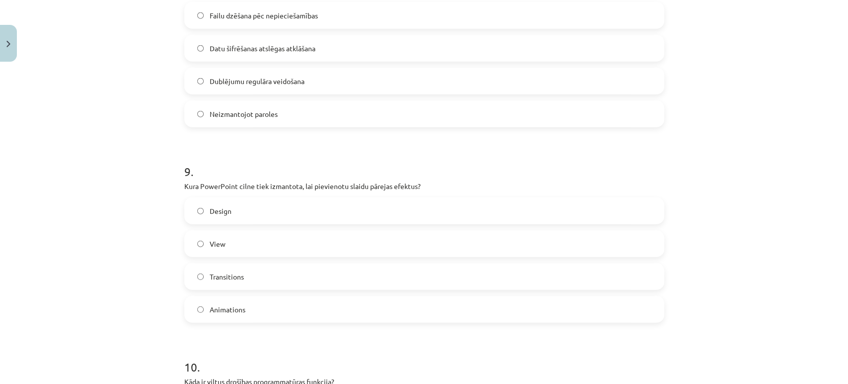
scroll to position [1638, 0]
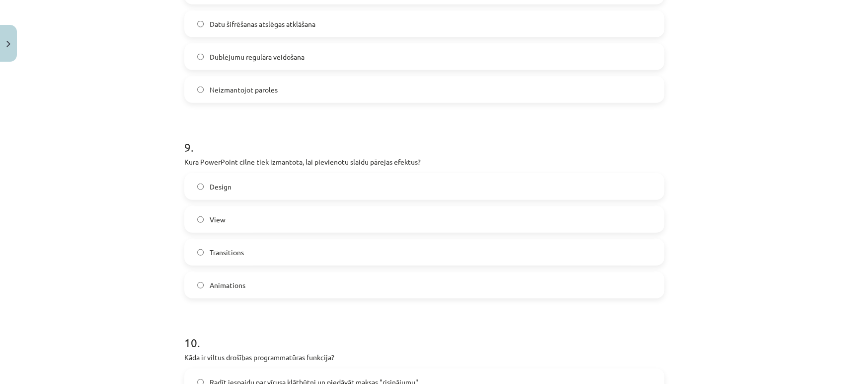
click at [198, 246] on label "Transitions" at bounding box center [424, 252] width 478 height 25
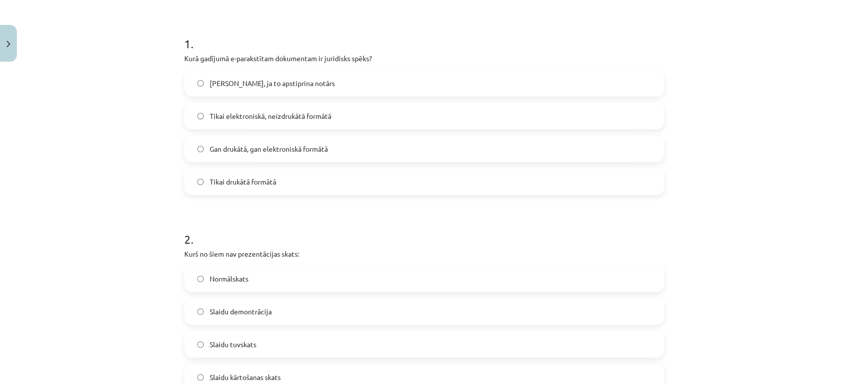
scroll to position [170, 0]
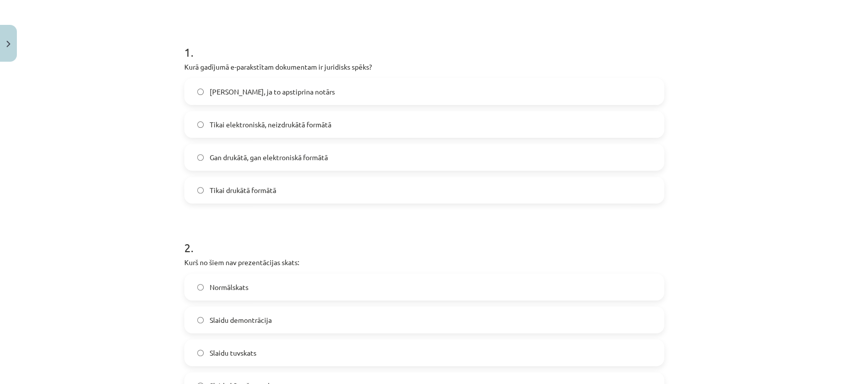
click at [201, 130] on label "Tikai elektroniskā, neizdrukātā formātā" at bounding box center [424, 124] width 478 height 25
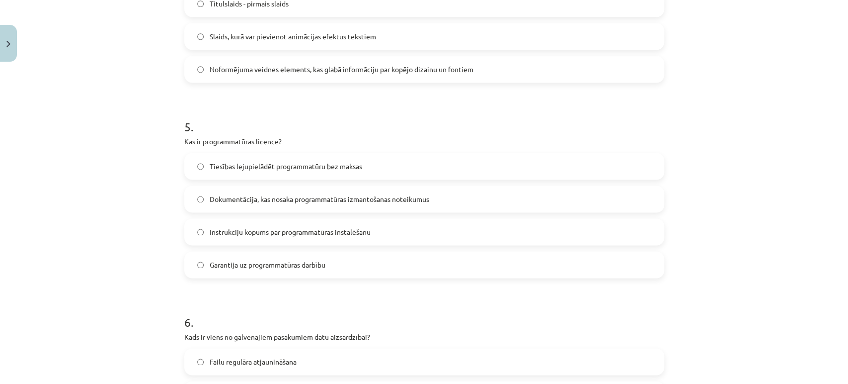
scroll to position [882, 0]
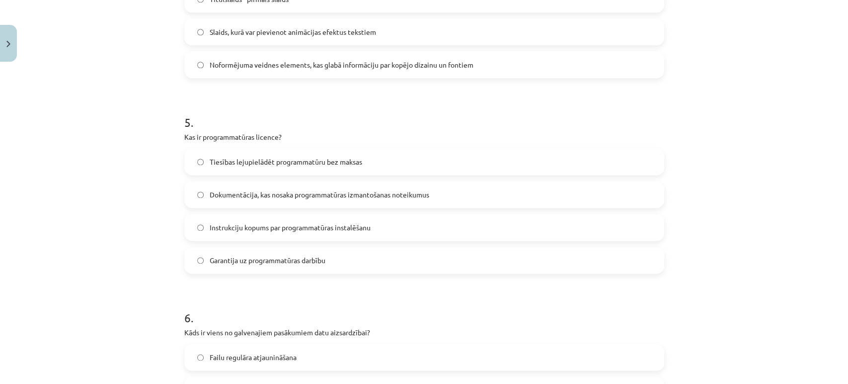
click at [201, 195] on label "Dokumentācija, kas nosaka programmatūras izmantošanas noteikumus" at bounding box center [424, 194] width 478 height 25
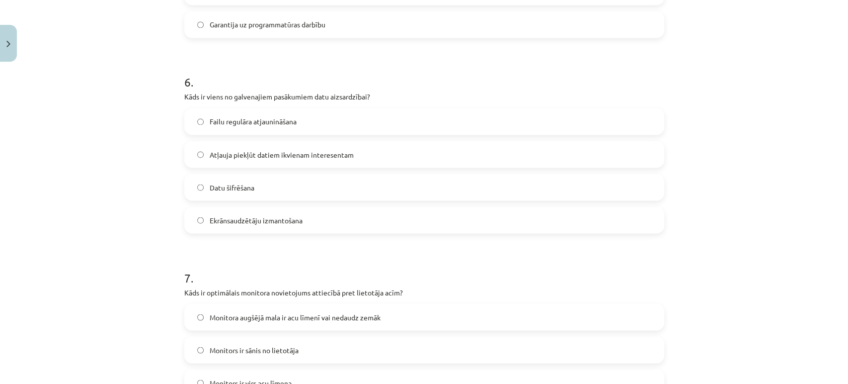
scroll to position [1117, 0]
click at [200, 116] on label "Failu regulāra atjaunināšana" at bounding box center [424, 121] width 478 height 25
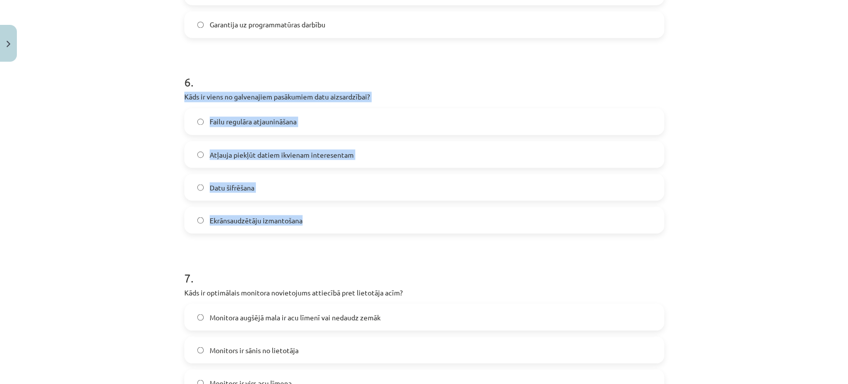
drag, startPoint x: 312, startPoint y: 225, endPoint x: 171, endPoint y: 98, distance: 189.0
click at [171, 98] on div "Mācību tēma: Datorikas - 10. klases 2. ieskaites mācību materiāls #7 Noslēguma …" at bounding box center [424, 192] width 848 height 384
copy div "Kāds ir viens no galvenajiem pasākumiem datu aizsardzībai? Failu regulāra atjau…"
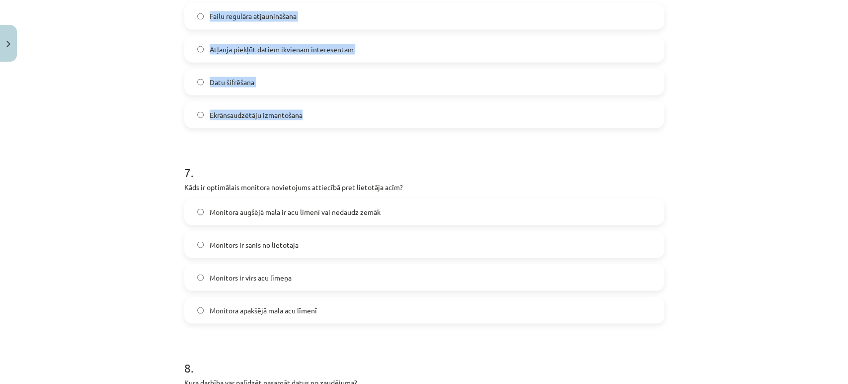
scroll to position [1223, 0]
click at [104, 251] on div "Mācību tēma: Datorikas - 10. klases 2. ieskaites mācību materiāls #7 Noslēguma …" at bounding box center [424, 192] width 848 height 384
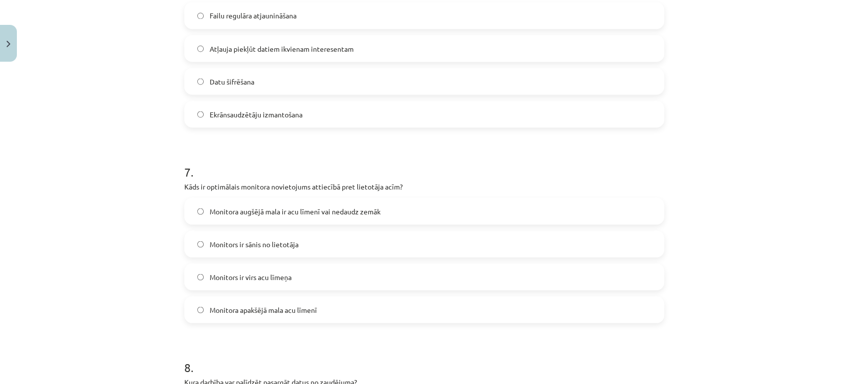
scroll to position [1428, 0]
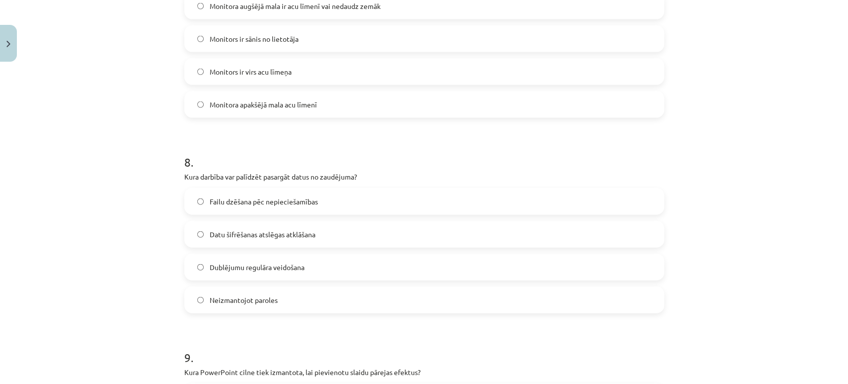
click at [195, 271] on label "Dublējumu regulāra veidošana" at bounding box center [424, 266] width 478 height 25
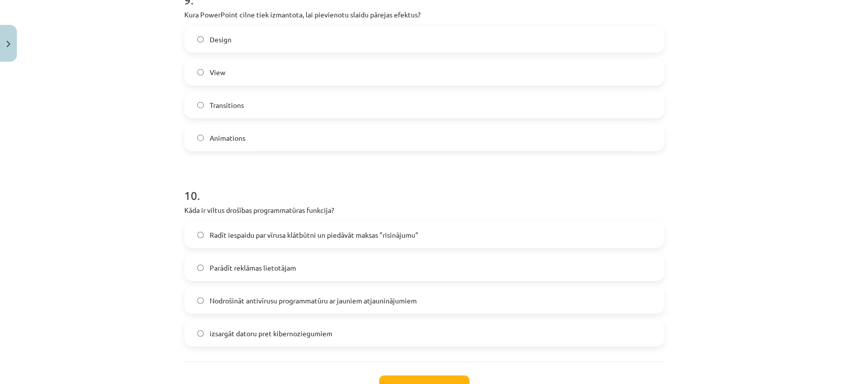
scroll to position [1824, 0]
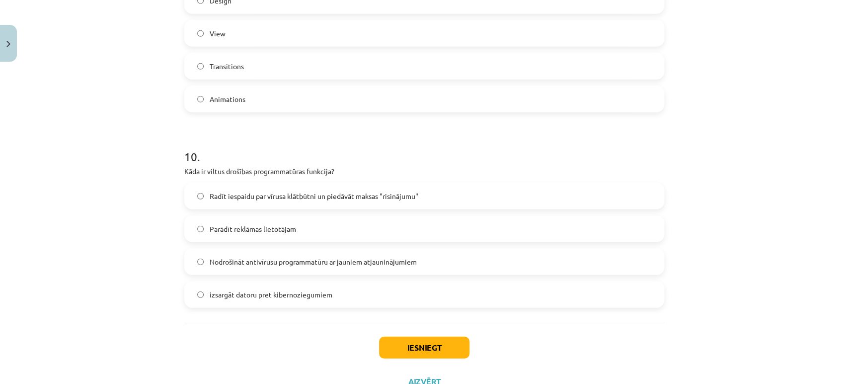
click at [187, 200] on label "Radīt iespaidu par vīrusa klātbūtni un piedāvāt maksas "risinājumu"" at bounding box center [424, 195] width 478 height 25
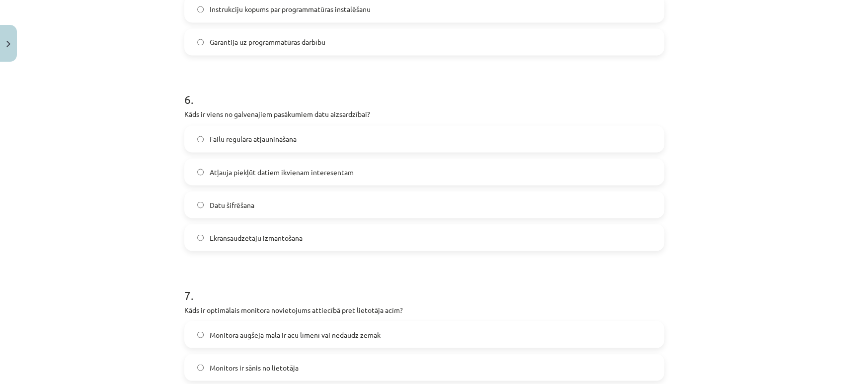
scroll to position [1099, 0]
click at [191, 205] on label "Datu šifrēšana" at bounding box center [424, 204] width 478 height 25
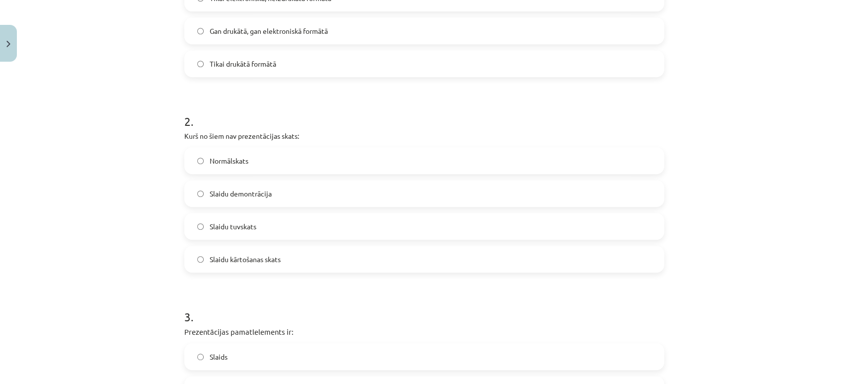
scroll to position [258, 0]
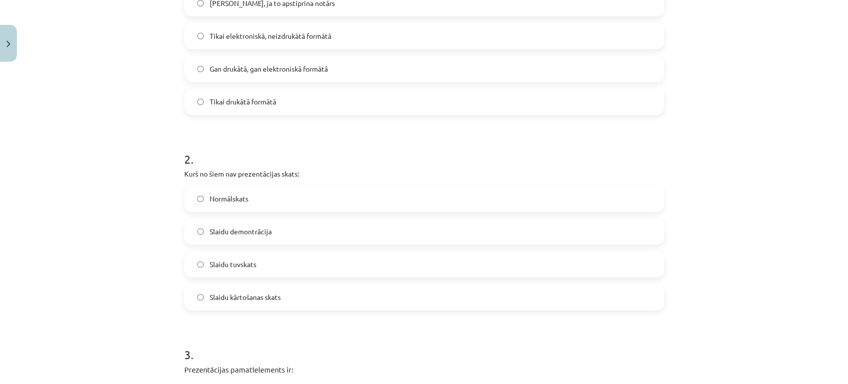
click at [192, 269] on label "Slaidu tuvskats" at bounding box center [424, 263] width 478 height 25
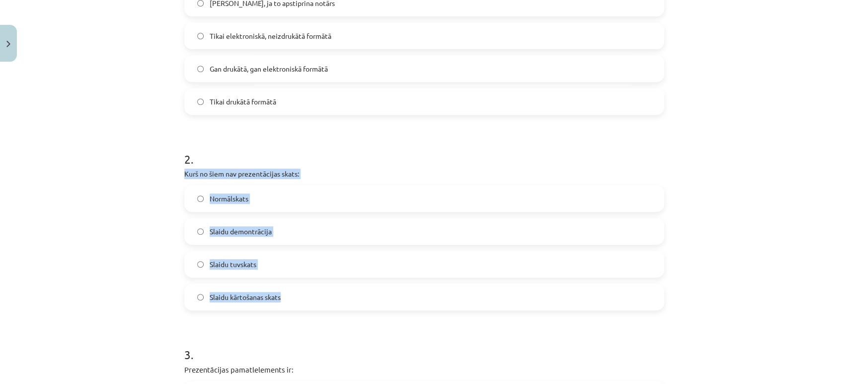
drag, startPoint x: 286, startPoint y: 293, endPoint x: 175, endPoint y: 172, distance: 164.3
copy div "Kurš no šiem nav prezentācijas skats: Normālskats Slaidu demontrācija Slaidu tu…"
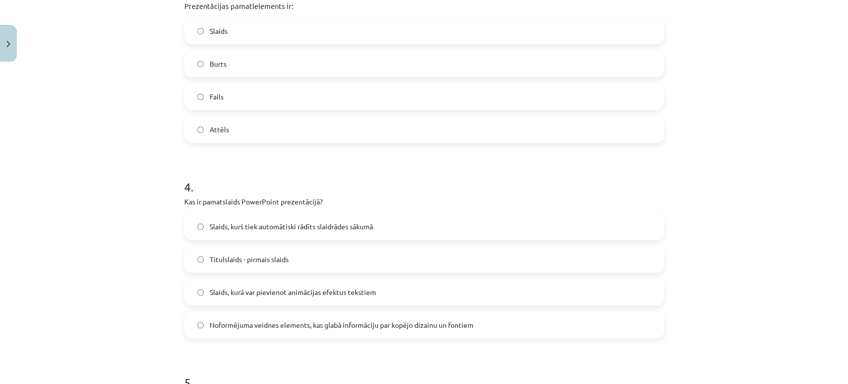
scroll to position [623, 0]
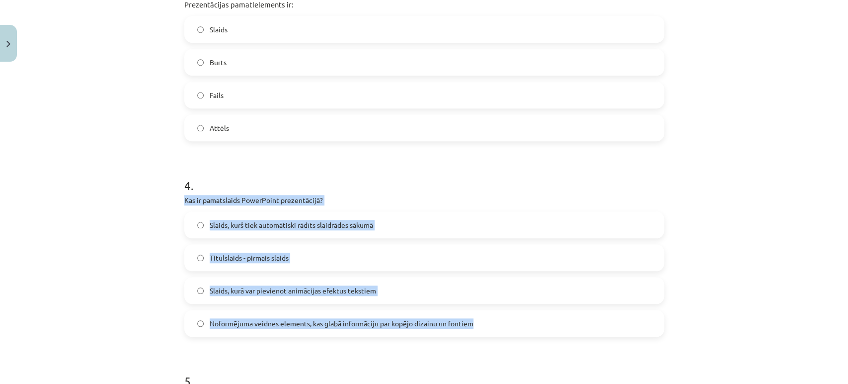
drag, startPoint x: 479, startPoint y: 325, endPoint x: 180, endPoint y: 200, distance: 323.5
click at [184, 200] on div "4 . Kas ir pamatslaids PowerPoint prezentācijā? Slaids, kurš tiek automātiski r…" at bounding box center [424, 248] width 480 height 175
copy div "Kas ir pamatslaids PowerPoint prezentācijā? Slaids, kurš tiek automātiski rādīt…"
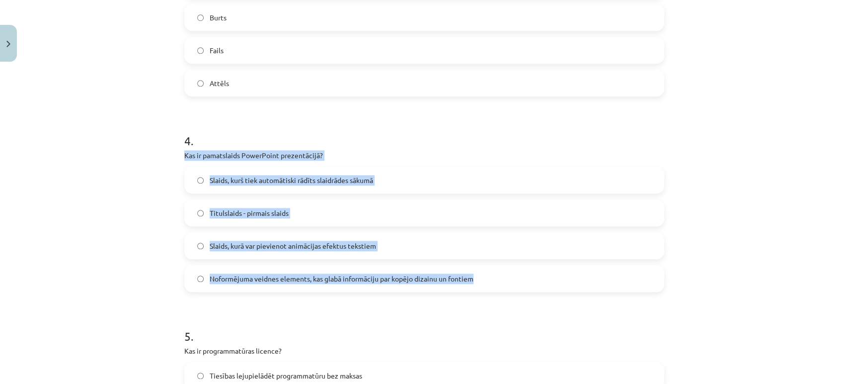
scroll to position [669, 0]
click at [156, 254] on div "Mācību tēma: Datorikas - 10. klases 2. ieskaites mācību materiāls #7 Noslēguma …" at bounding box center [424, 192] width 848 height 384
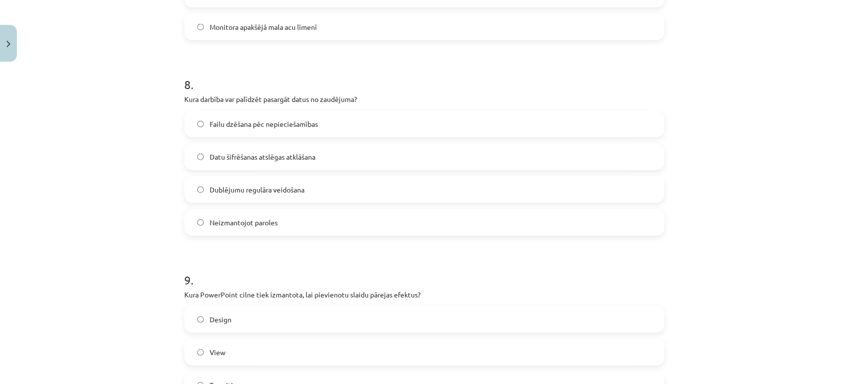
scroll to position [1863, 0]
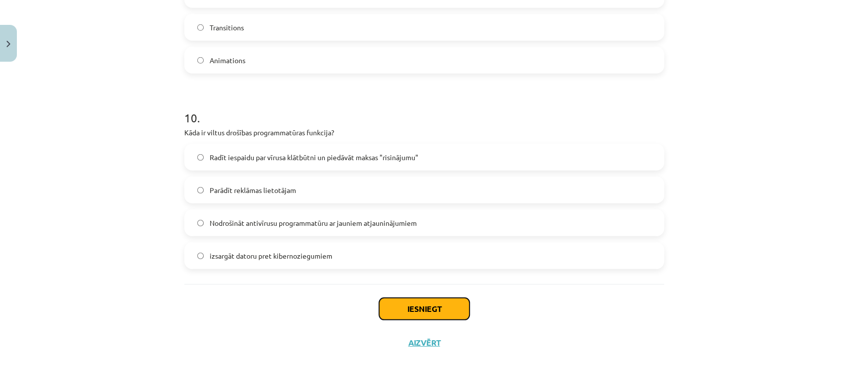
click at [439, 313] on button "Iesniegt" at bounding box center [424, 309] width 90 height 22
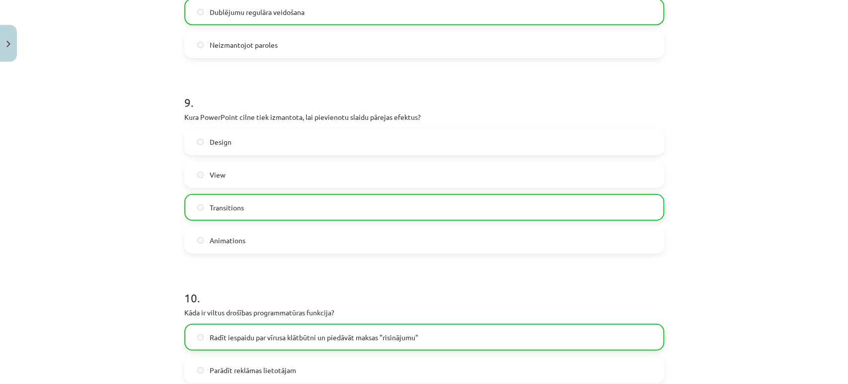
scroll to position [1894, 0]
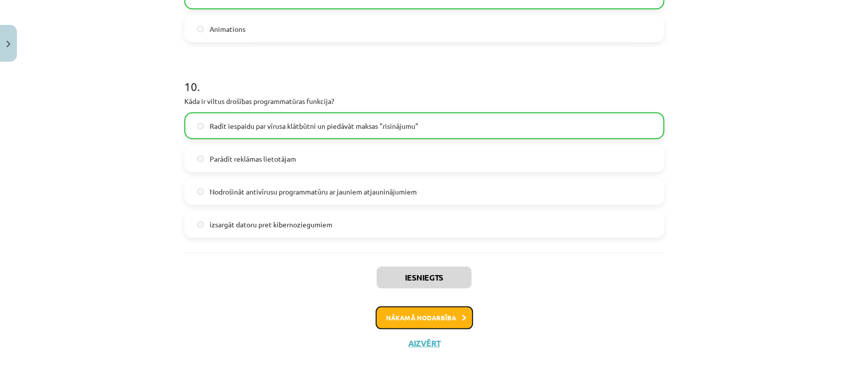
click at [424, 328] on button "Nākamā nodarbība" at bounding box center [424, 317] width 97 height 23
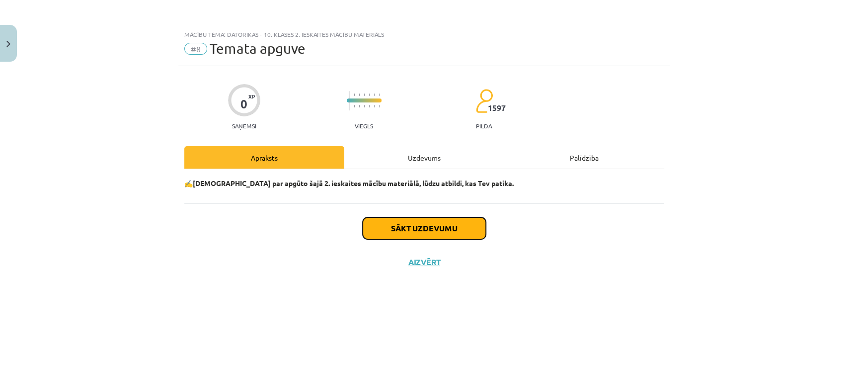
click at [441, 223] on button "Sākt uzdevumu" at bounding box center [424, 228] width 123 height 22
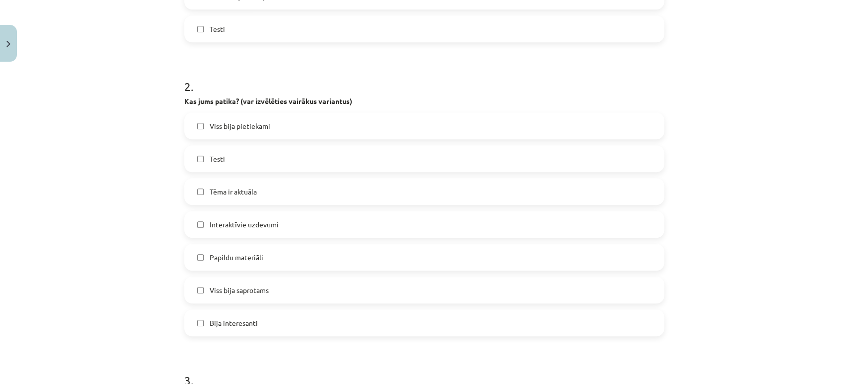
scroll to position [430, 0]
click at [194, 129] on label "Viss bija pietiekami" at bounding box center [424, 125] width 478 height 25
click at [196, 194] on label "Tēma ir aktuāla" at bounding box center [424, 190] width 478 height 25
click at [197, 259] on label "Papildu materiāli" at bounding box center [424, 256] width 478 height 25
click at [201, 290] on label "Viss bija saprotams" at bounding box center [424, 289] width 478 height 25
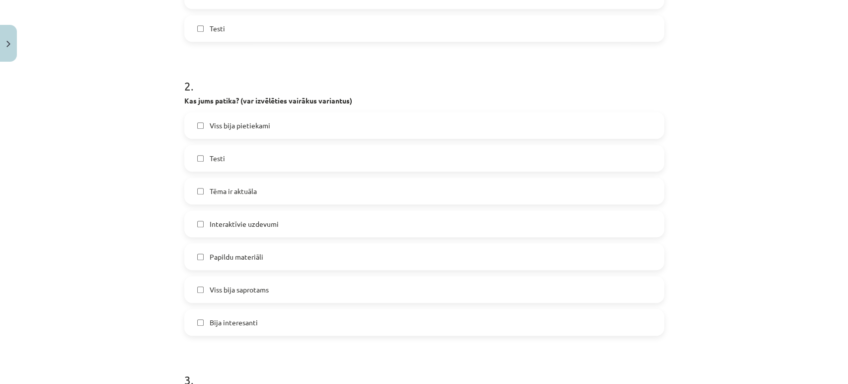
click at [194, 327] on label "Bija interesanti" at bounding box center [424, 322] width 478 height 25
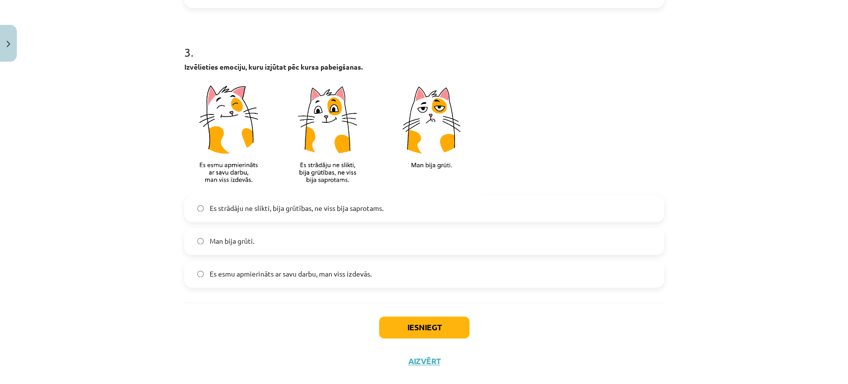
scroll to position [761, 0]
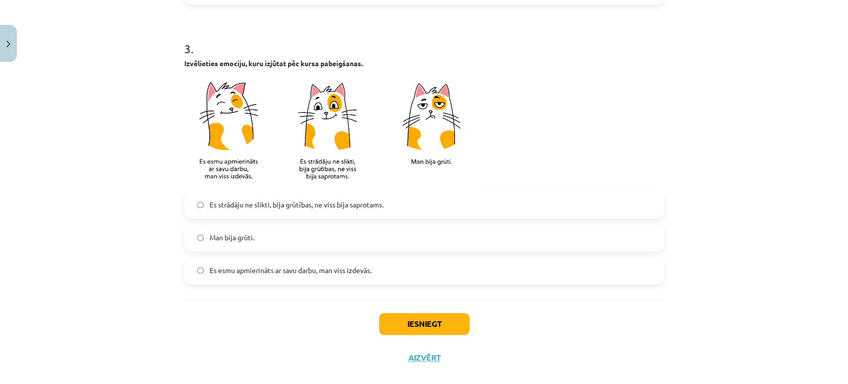
click at [197, 273] on label "Es esmu apmierināts ar savu darbu, man viss izdevās." at bounding box center [424, 270] width 478 height 25
click at [410, 320] on button "Iesniegt" at bounding box center [424, 324] width 90 height 22
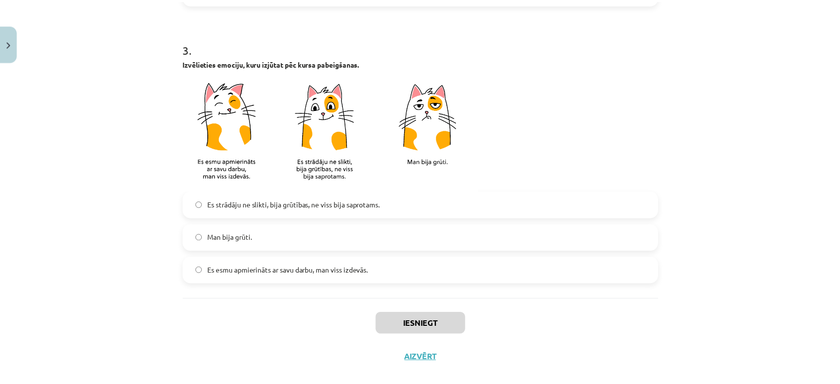
scroll to position [617, 0]
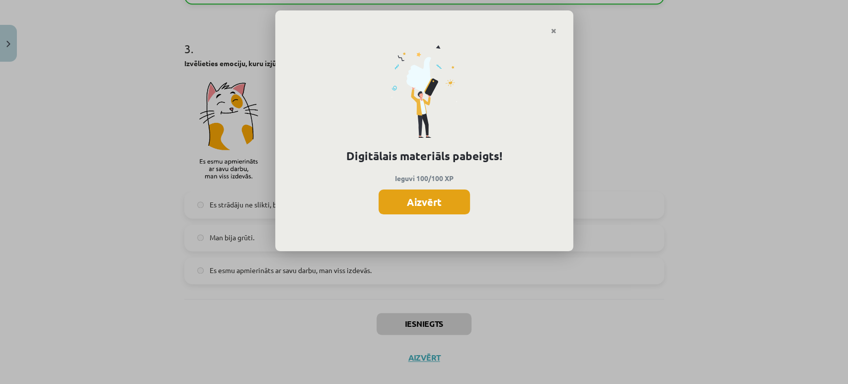
click at [406, 190] on button "Aizvērt" at bounding box center [424, 201] width 91 height 25
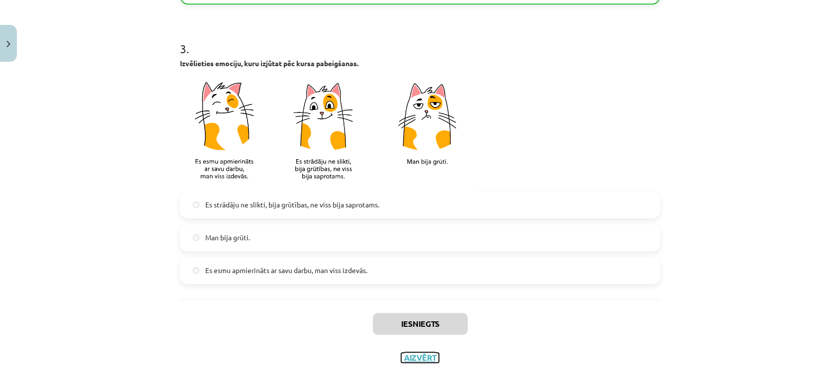
click at [412, 358] on button "Aizvērt" at bounding box center [420, 357] width 38 height 10
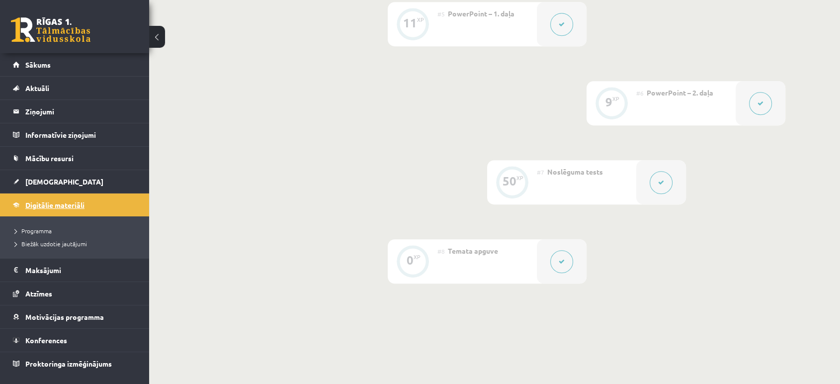
click at [36, 206] on span "Digitālie materiāli" at bounding box center [54, 204] width 59 height 9
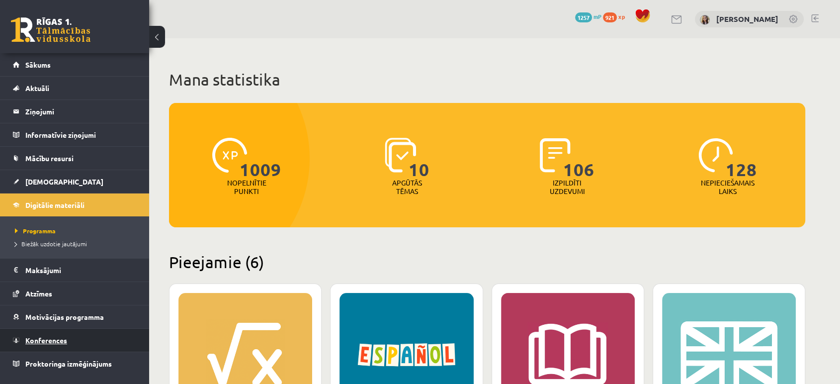
click at [51, 338] on span "Konferences" at bounding box center [46, 339] width 42 height 9
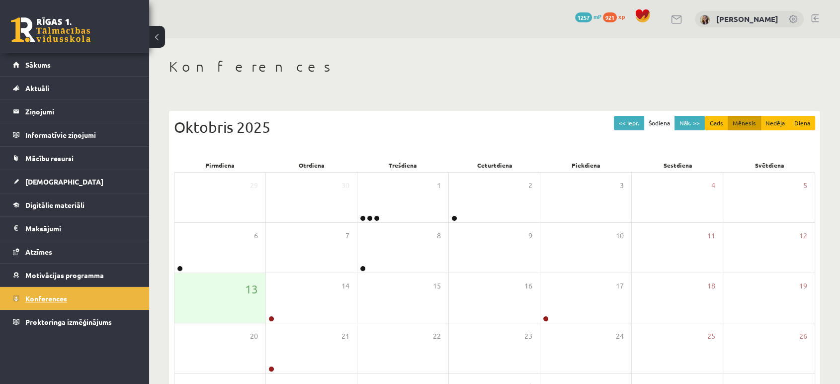
scroll to position [90, 0]
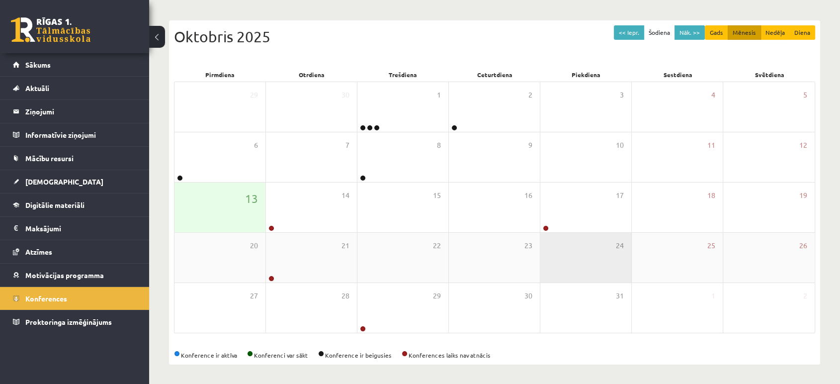
click at [559, 234] on div "24" at bounding box center [585, 258] width 91 height 50
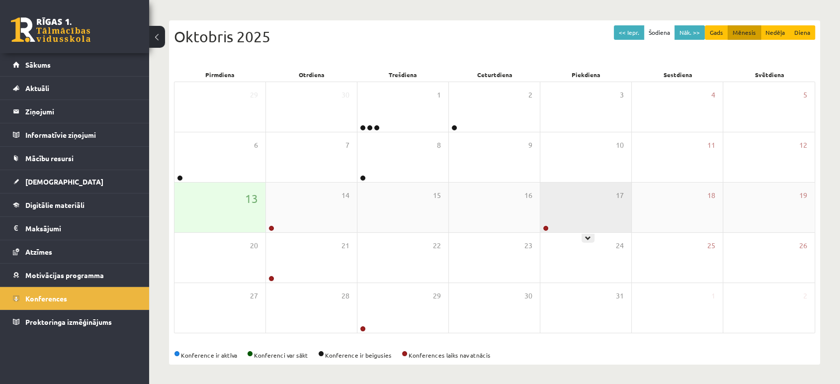
click at [571, 207] on div "17" at bounding box center [585, 207] width 91 height 50
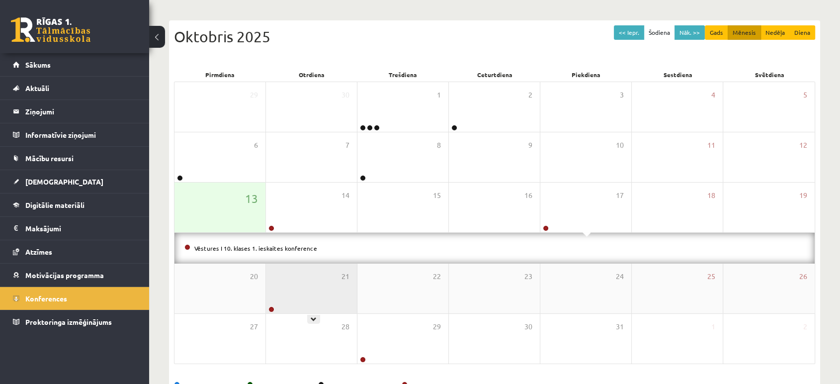
click at [298, 290] on div "21" at bounding box center [311, 288] width 91 height 50
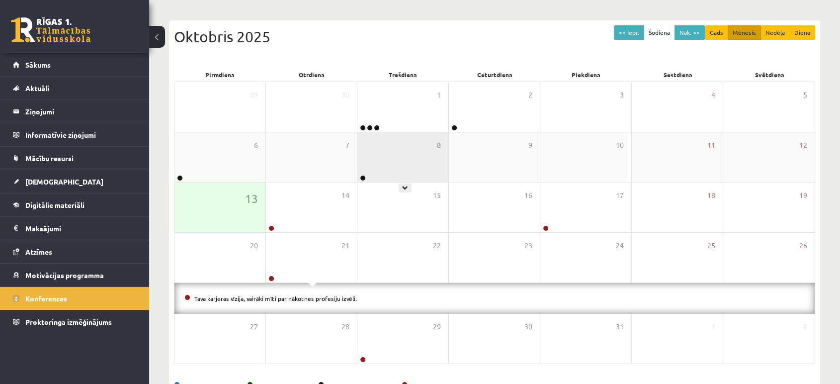
click at [402, 154] on div "8" at bounding box center [402, 157] width 91 height 50
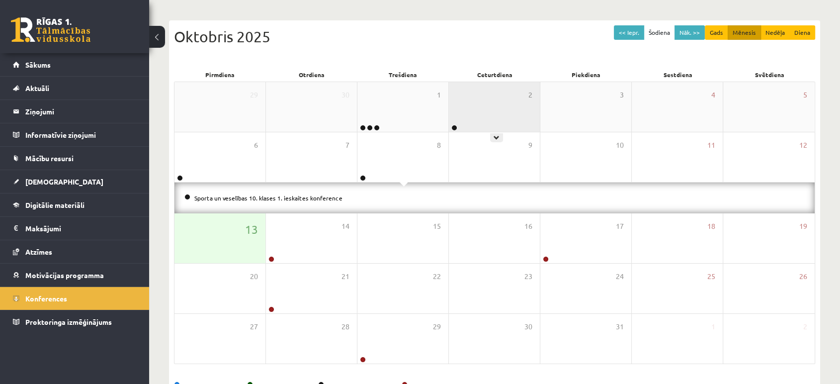
click at [492, 107] on div "2" at bounding box center [494, 107] width 91 height 50
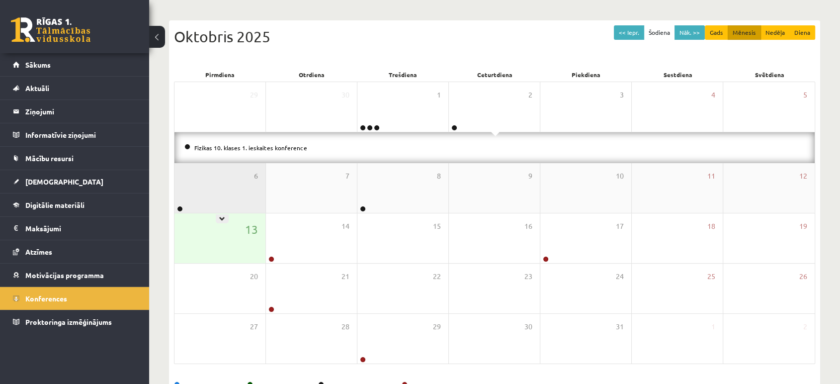
click at [238, 192] on div "6" at bounding box center [219, 188] width 91 height 50
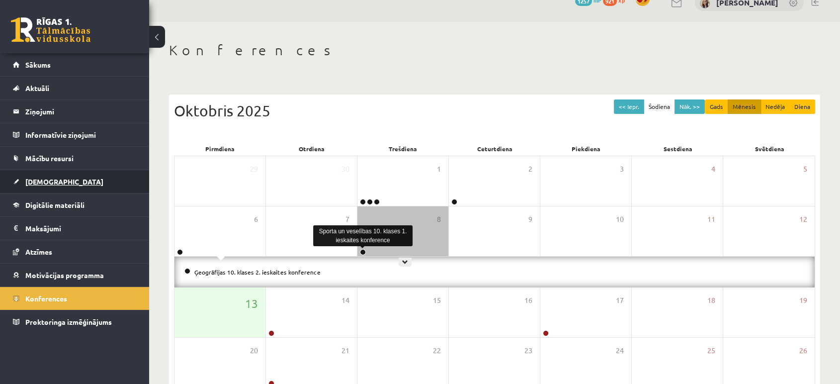
scroll to position [16, 0]
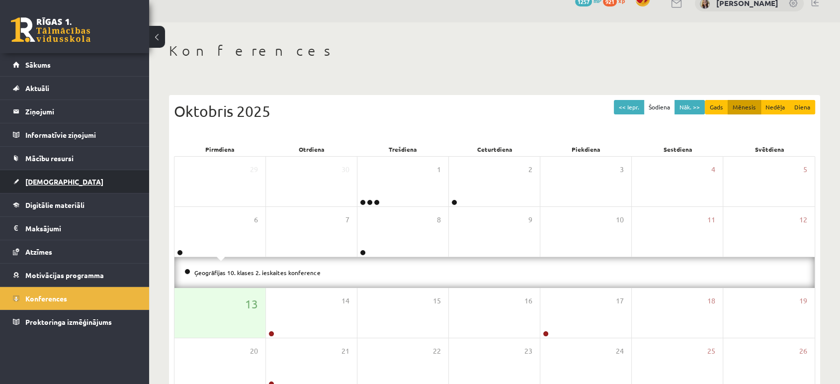
click at [50, 177] on span "[DEMOGRAPHIC_DATA]" at bounding box center [64, 181] width 78 height 9
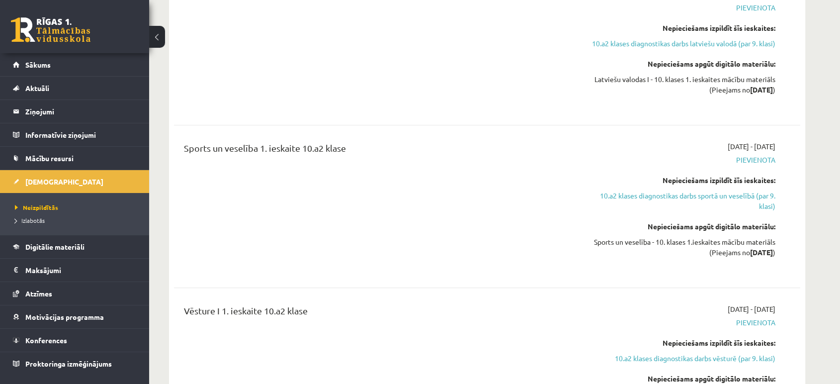
scroll to position [1033, 0]
click at [53, 248] on span "Digitālie materiāli" at bounding box center [54, 246] width 59 height 9
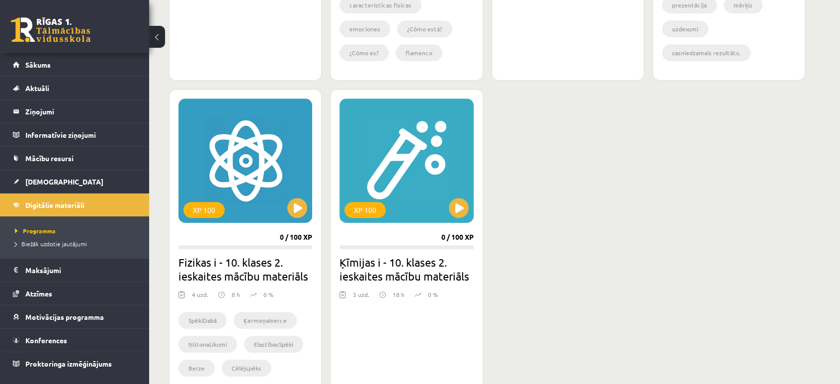
scroll to position [525, 0]
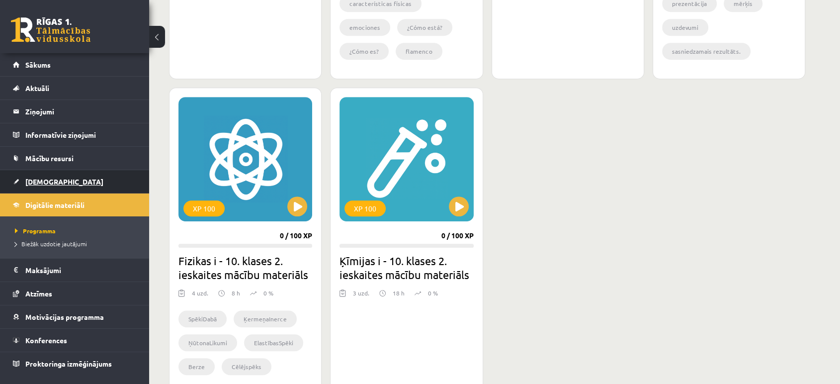
click at [32, 178] on span "[DEMOGRAPHIC_DATA]" at bounding box center [64, 181] width 78 height 9
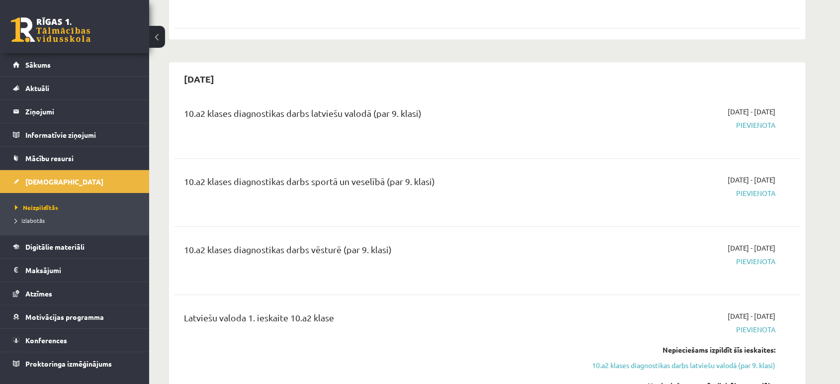
scroll to position [708, 0]
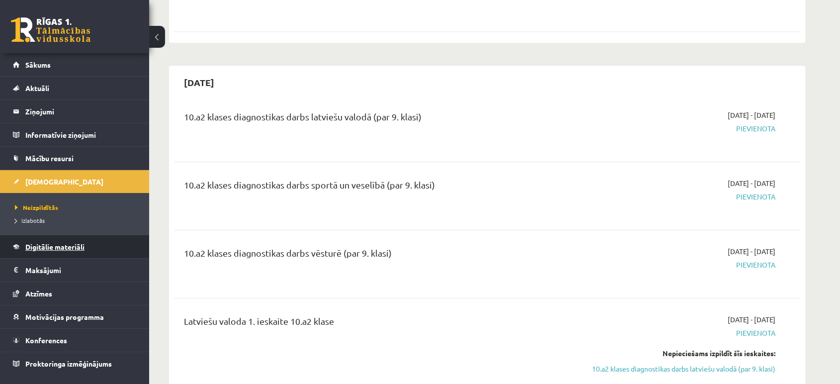
click at [61, 250] on span "Digitālie materiāli" at bounding box center [54, 246] width 59 height 9
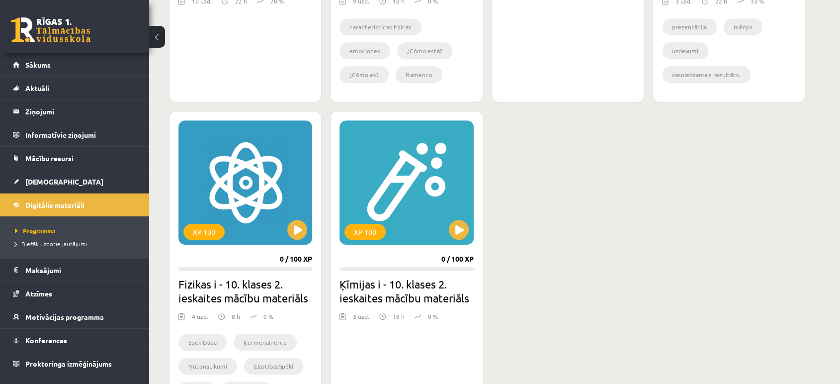
scroll to position [504, 0]
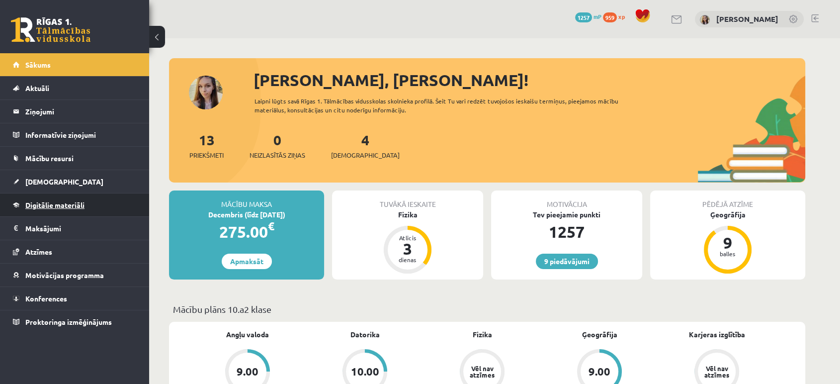
click at [70, 206] on span "Digitālie materiāli" at bounding box center [54, 204] width 59 height 9
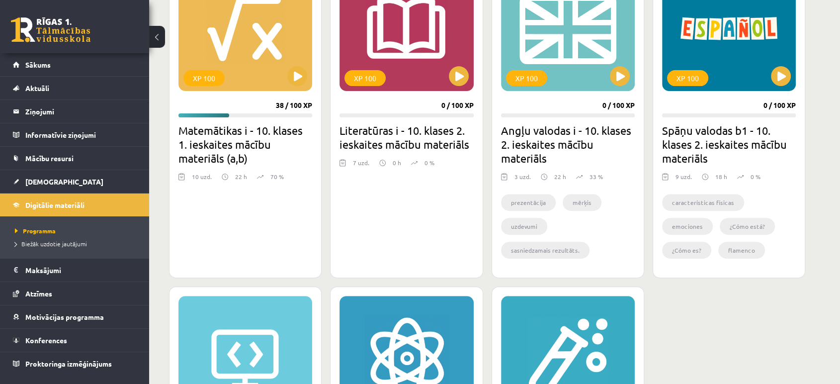
scroll to position [491, 0]
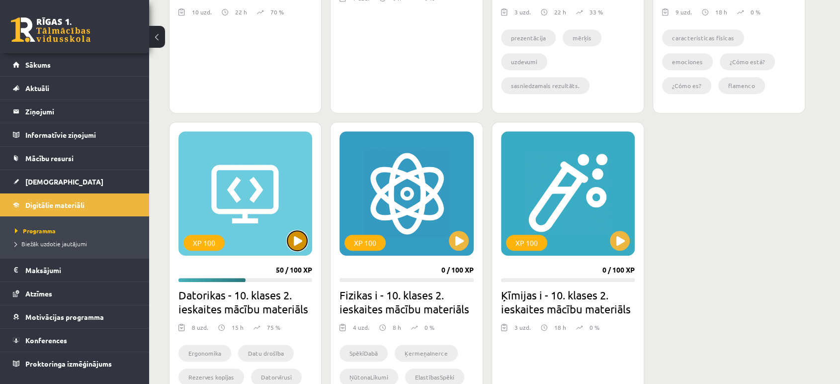
click at [292, 242] on button at bounding box center [297, 241] width 20 height 20
click at [281, 188] on div "XP 100" at bounding box center [245, 193] width 134 height 124
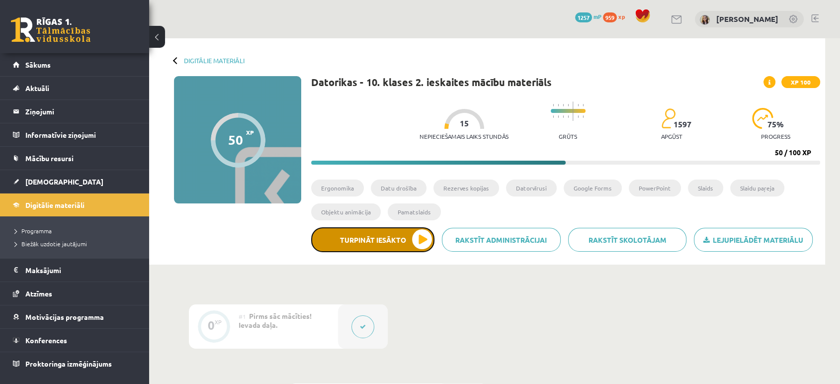
click at [406, 237] on button "Turpināt iesākto" at bounding box center [372, 239] width 123 height 25
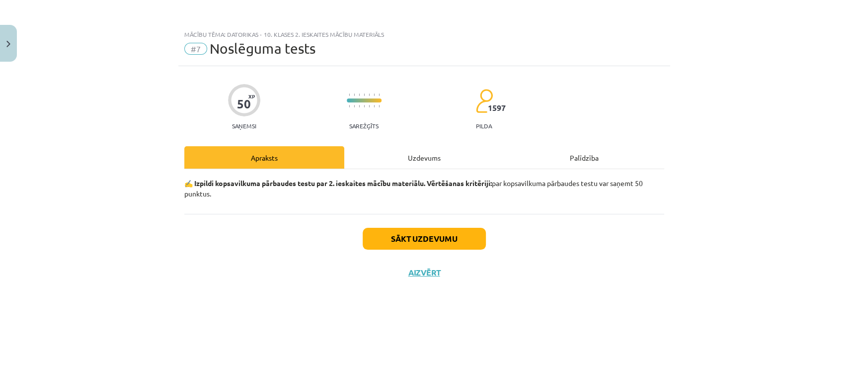
click at [5, 22] on div "Mācību tēma: Datorikas - 10. klases 2. ieskaites mācību materiāls #7 Noslēguma …" at bounding box center [424, 192] width 848 height 384
click at [8, 46] on img "Close" at bounding box center [8, 44] width 4 height 6
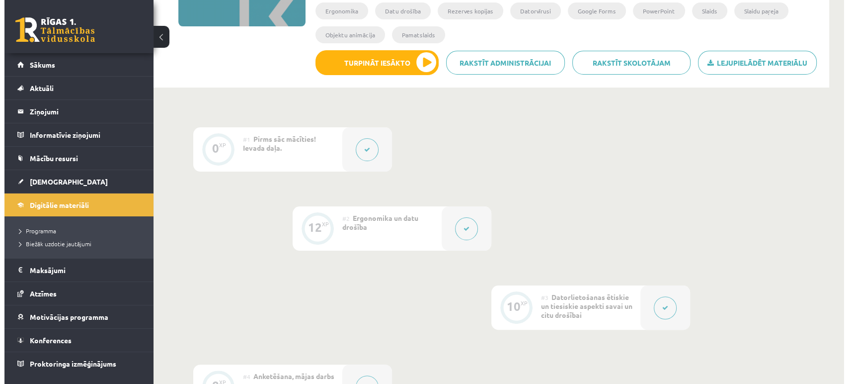
scroll to position [210, 0]
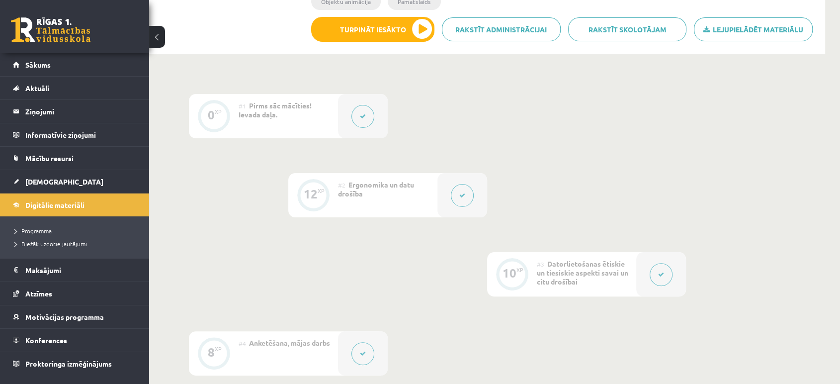
click at [454, 184] on div at bounding box center [462, 195] width 50 height 44
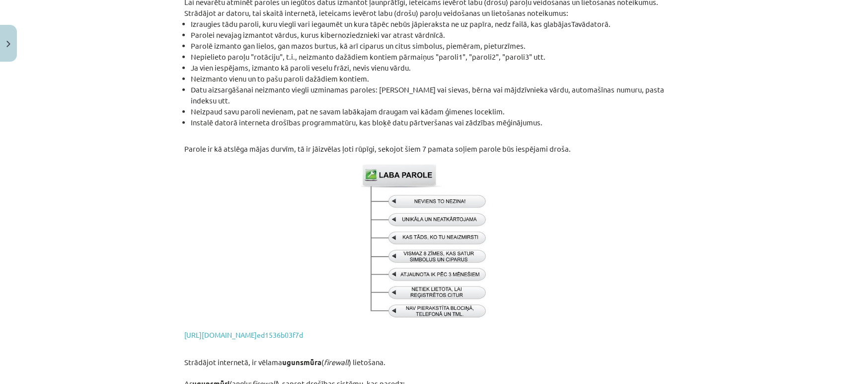
scroll to position [1991, 0]
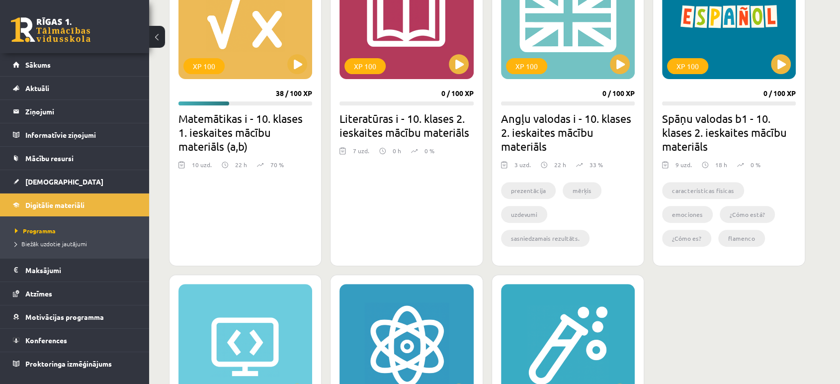
scroll to position [331, 0]
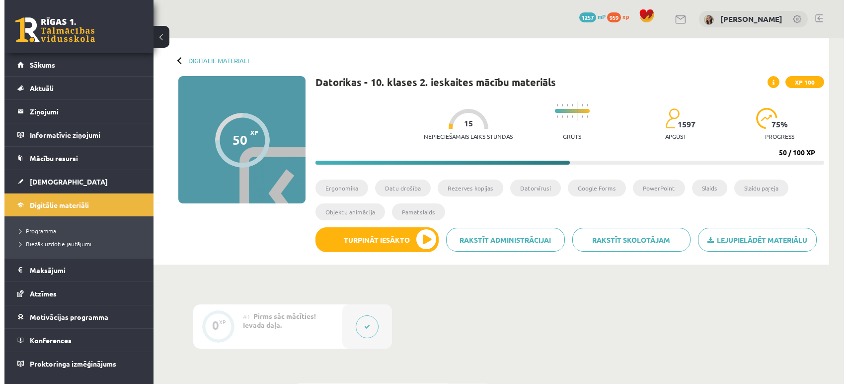
scroll to position [205, 0]
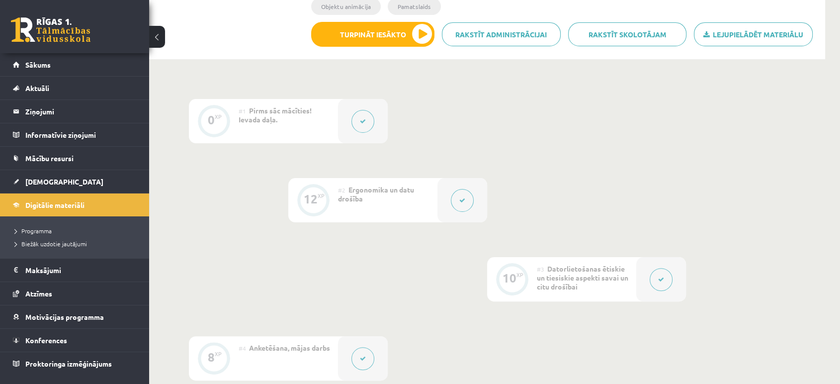
click at [596, 263] on div "#3 Datorlietošanas ētiskie un tiesiskie aspekti savai un citu drošībai" at bounding box center [586, 279] width 99 height 44
click at [652, 271] on button at bounding box center [661, 279] width 23 height 23
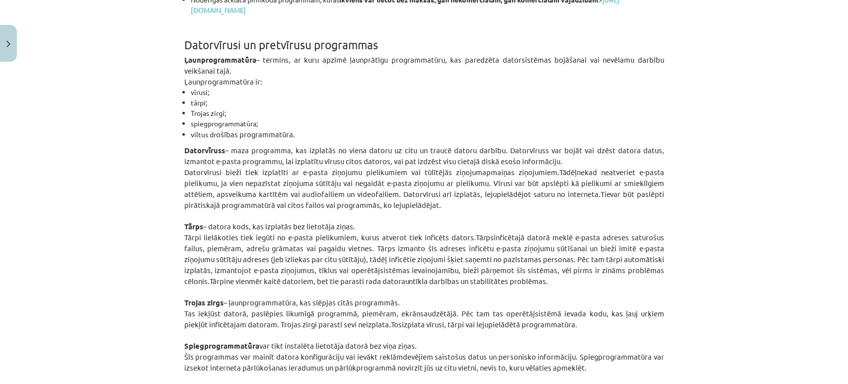
scroll to position [509, 0]
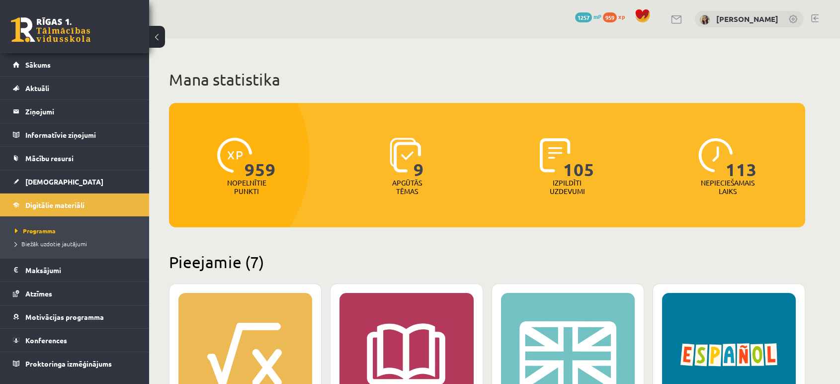
scroll to position [331, 0]
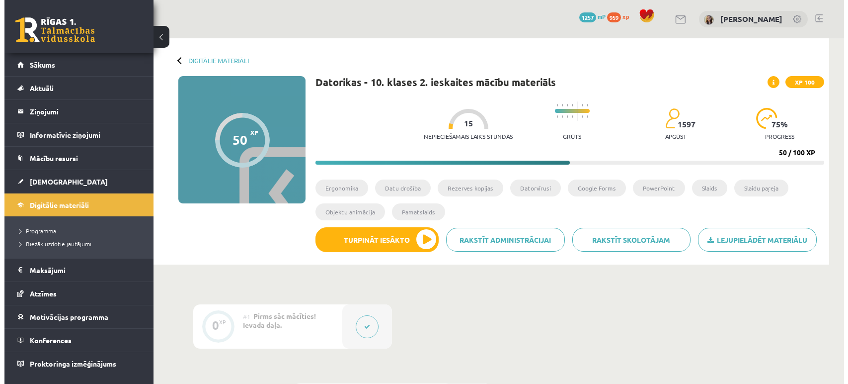
scroll to position [200, 0]
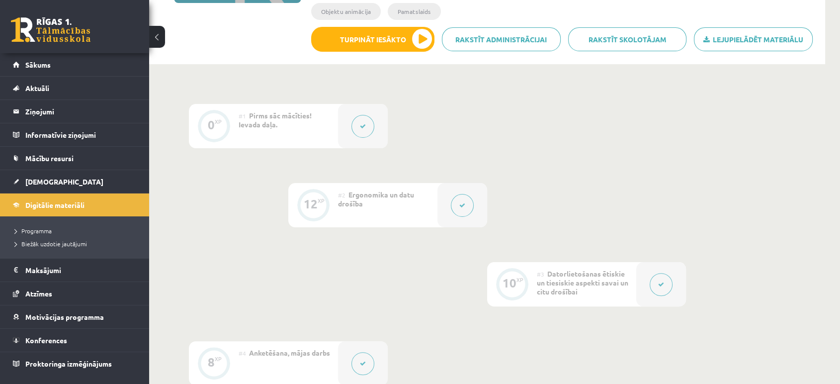
click at [452, 209] on button at bounding box center [462, 205] width 23 height 23
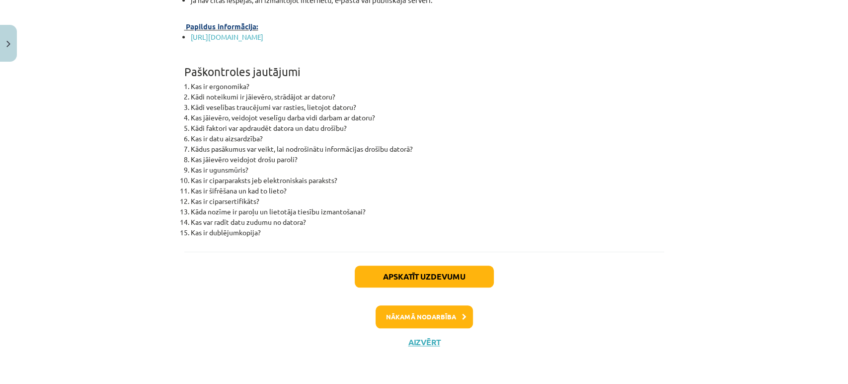
scroll to position [3169, 0]
click at [392, 306] on button "Nākamā nodarbība" at bounding box center [424, 316] width 97 height 23
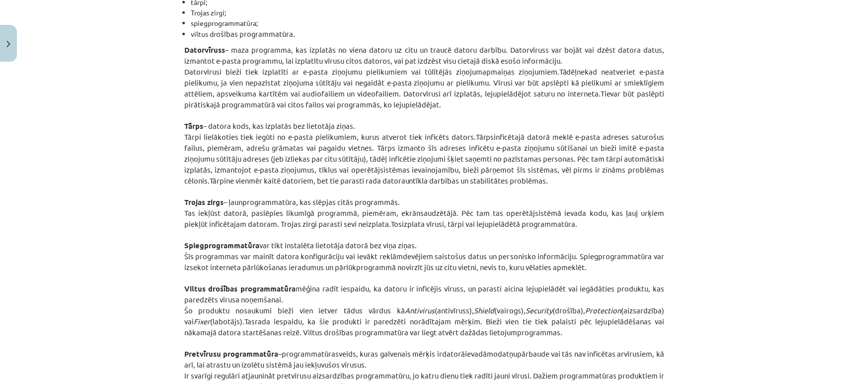
scroll to position [2542, 0]
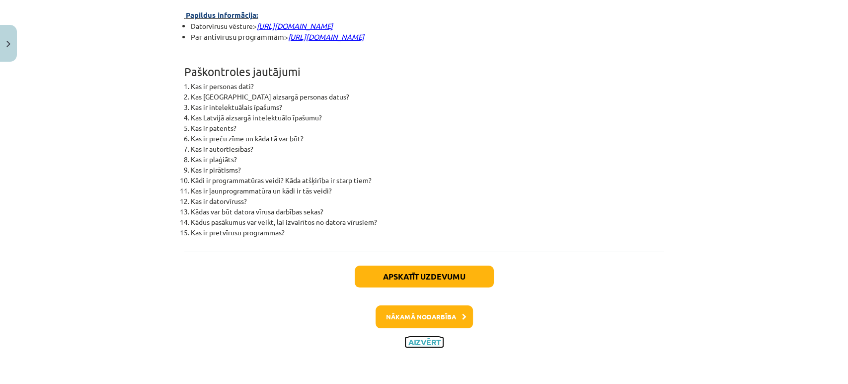
click at [420, 343] on button "Aizvērt" at bounding box center [425, 342] width 38 height 10
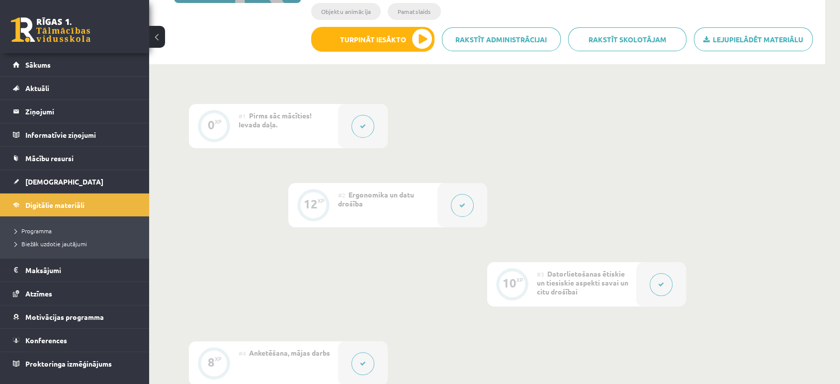
click at [458, 205] on button at bounding box center [462, 205] width 23 height 23
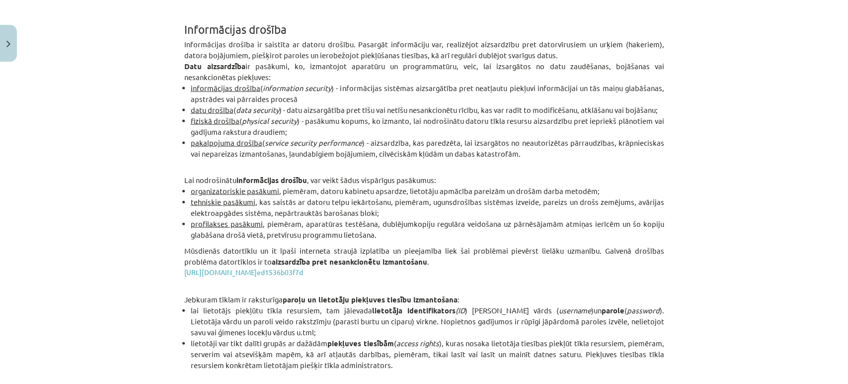
scroll to position [1459, 0]
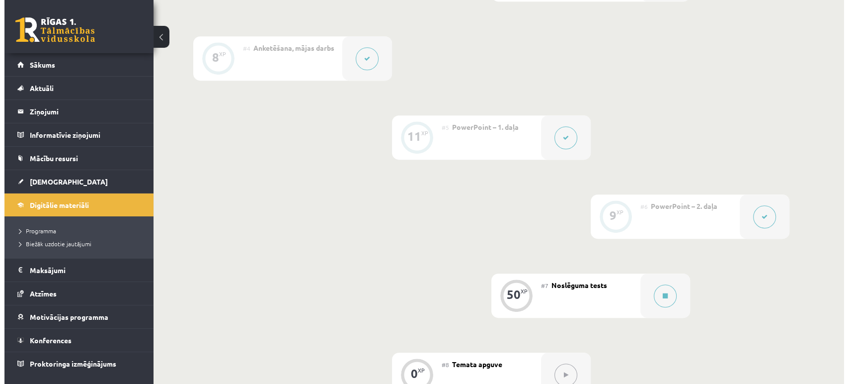
scroll to position [511, 0]
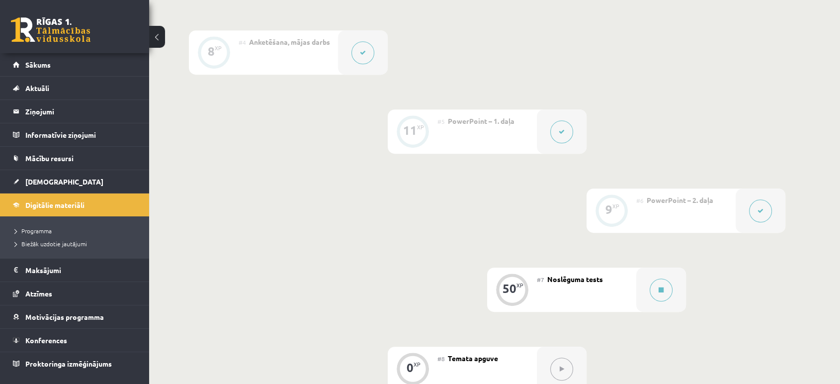
click at [553, 136] on button at bounding box center [561, 131] width 23 height 23
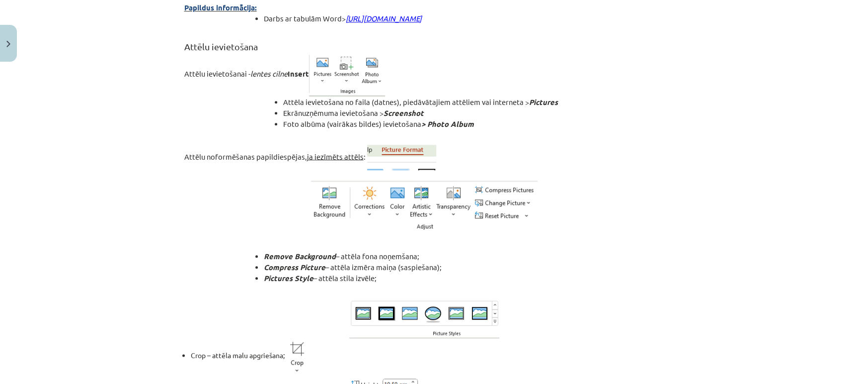
scroll to position [3609, 0]
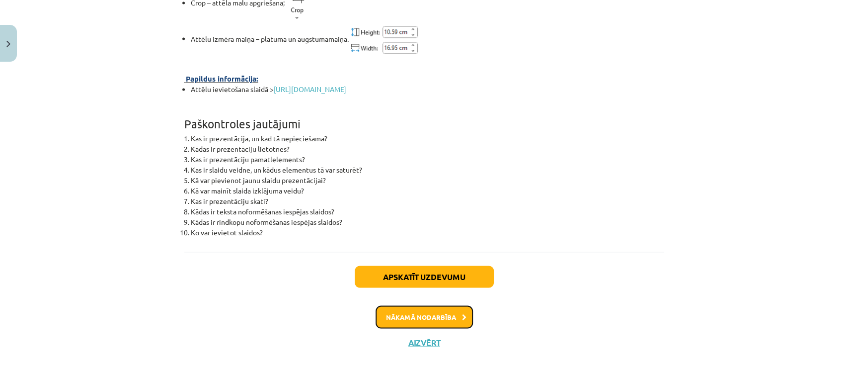
click at [381, 315] on button "Nākamā nodarbība" at bounding box center [424, 316] width 97 height 23
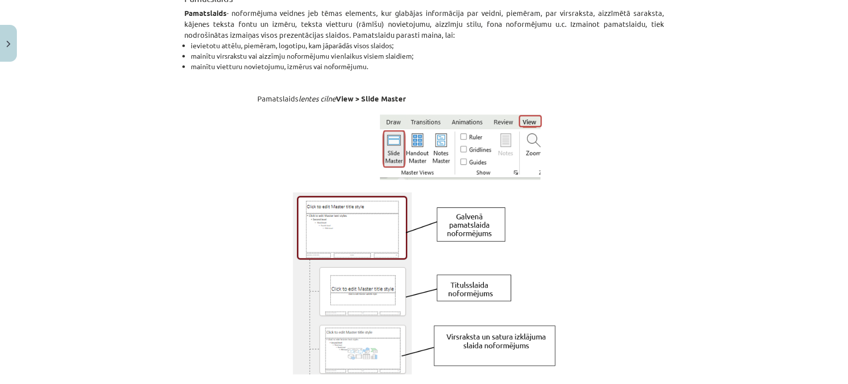
scroll to position [1008, 0]
